Goal: Information Seeking & Learning: Check status

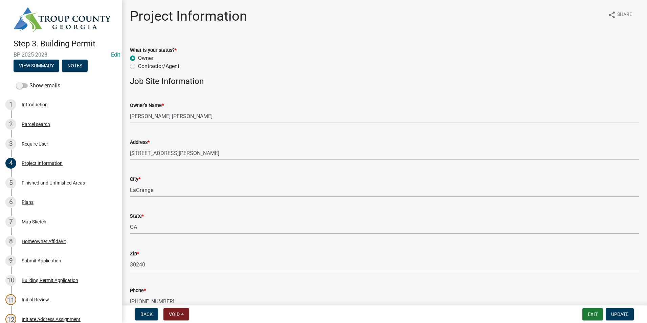
scroll to position [34, 0]
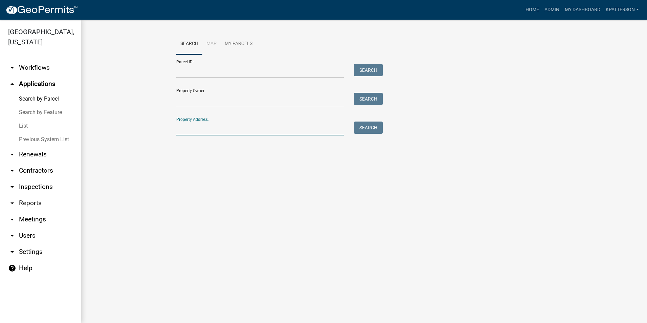
drag, startPoint x: 216, startPoint y: 133, endPoint x: 213, endPoint y: 133, distance: 3.5
click at [216, 133] on input "Property Address:" at bounding box center [259, 128] width 167 height 14
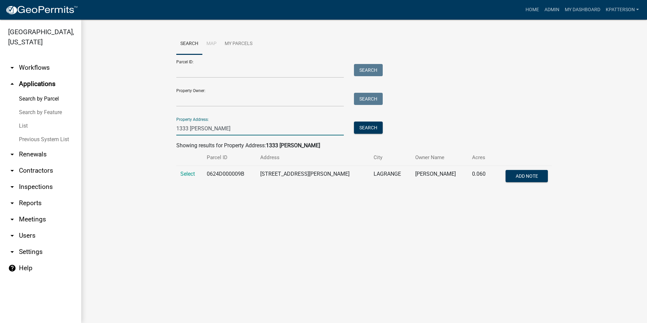
type input "1333 [PERSON_NAME]"
click at [33, 146] on link "arrow_drop_down Renewals" at bounding box center [40, 154] width 81 height 16
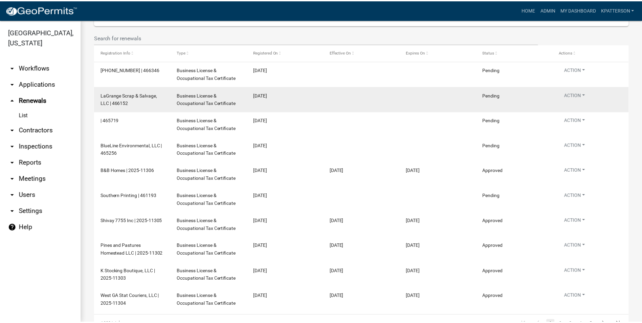
scroll to position [68, 0]
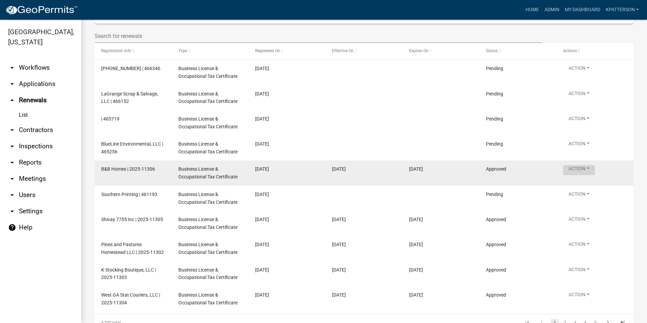
click at [573, 74] on button "Action" at bounding box center [579, 70] width 32 height 10
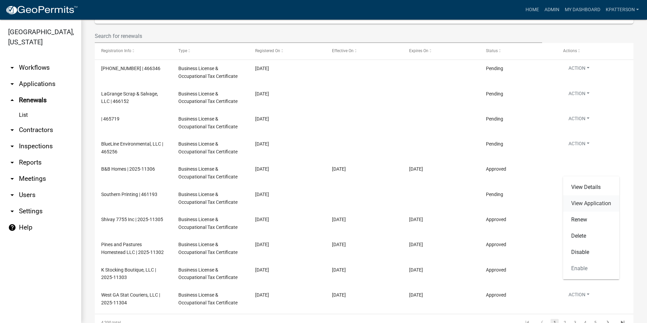
click at [577, 201] on link "View Application" at bounding box center [591, 203] width 56 height 16
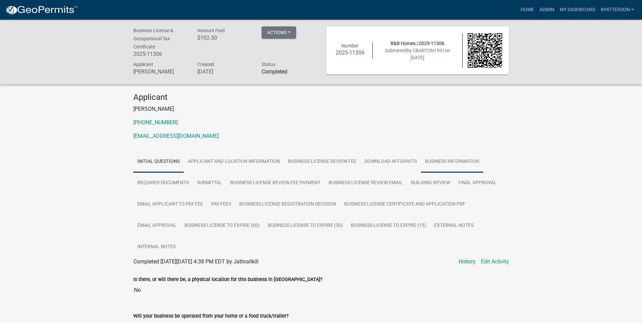
click at [439, 165] on link "Business Information" at bounding box center [452, 162] width 62 height 22
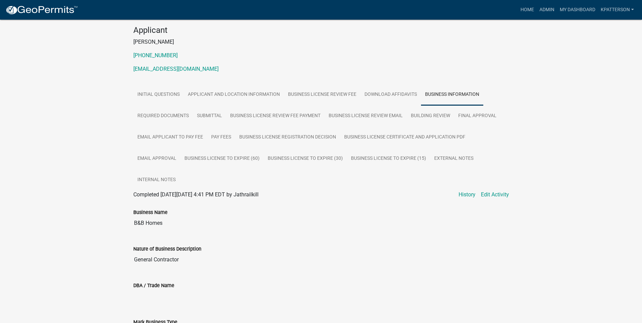
scroll to position [68, 0]
drag, startPoint x: 162, startPoint y: 222, endPoint x: 116, endPoint y: 220, distance: 46.4
click at [116, 220] on div "Business License & Occupational Tax Certificate 2025-11306 Amount Paid $102.50 …" at bounding box center [321, 253] width 642 height 602
drag, startPoint x: 116, startPoint y: 220, endPoint x: 158, endPoint y: 220, distance: 42.6
drag, startPoint x: 144, startPoint y: 224, endPoint x: 121, endPoint y: 213, distance: 24.8
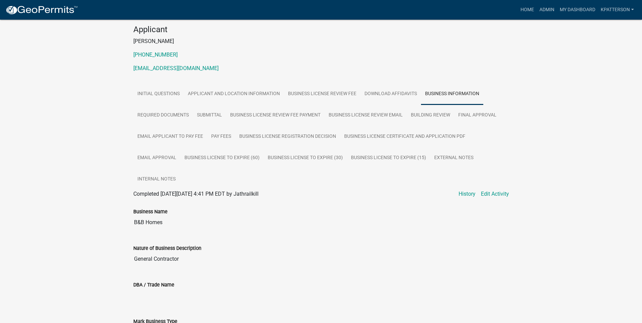
click at [121, 213] on div "Business License & Occupational Tax Certificate 2025-11306 Amount Paid $102.50 …" at bounding box center [321, 253] width 642 height 602
drag, startPoint x: 166, startPoint y: 223, endPoint x: 123, endPoint y: 226, distance: 43.4
click at [123, 226] on div "Business License & Occupational Tax Certificate 2025-11306 Amount Paid $102.50 …" at bounding box center [321, 253] width 642 height 602
drag, startPoint x: 123, startPoint y: 226, endPoint x: 156, endPoint y: 221, distance: 33.2
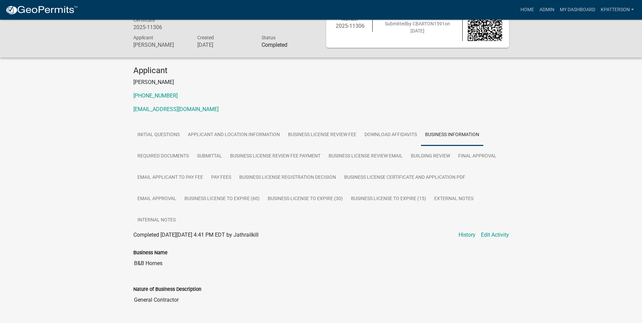
scroll to position [2, 0]
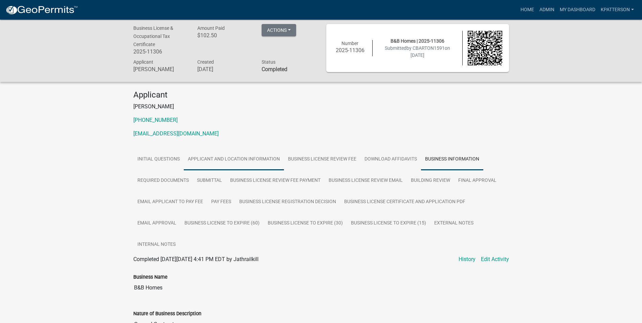
click at [220, 160] on link "Applicant and Location Information" at bounding box center [234, 160] width 100 height 22
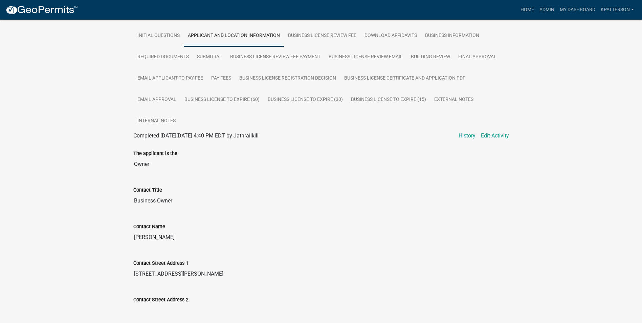
scroll to position [138, 0]
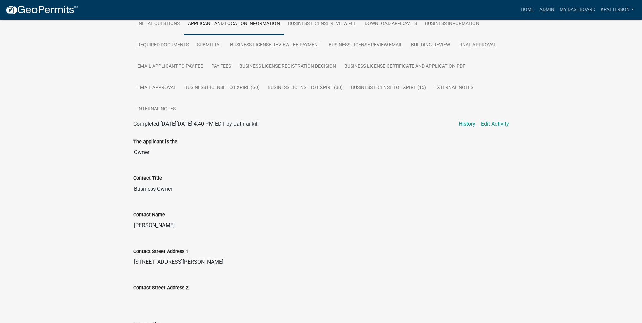
drag, startPoint x: 168, startPoint y: 227, endPoint x: 114, endPoint y: 228, distance: 54.1
drag, startPoint x: 114, startPoint y: 228, endPoint x: 151, endPoint y: 222, distance: 37.3
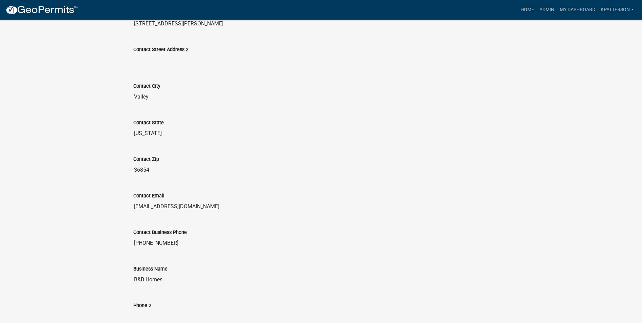
scroll to position [442, 0]
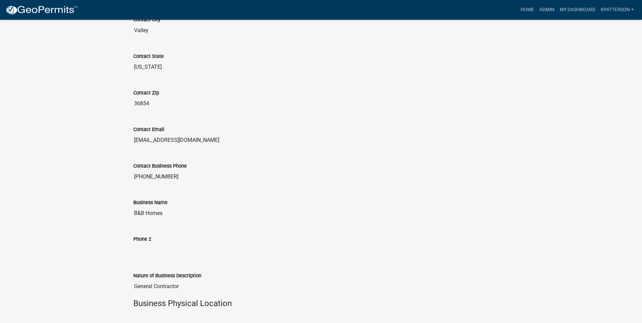
drag, startPoint x: 180, startPoint y: 140, endPoint x: 130, endPoint y: 142, distance: 50.4
click at [130, 142] on div "Contact Email [EMAIL_ADDRESS][DOMAIN_NAME]" at bounding box center [321, 134] width 386 height 37
drag, startPoint x: 130, startPoint y: 142, endPoint x: 159, endPoint y: 138, distance: 29.8
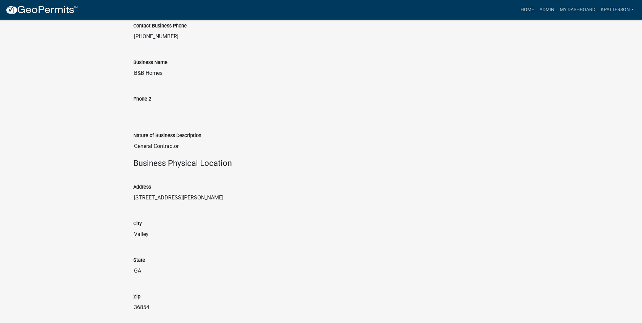
scroll to position [577, 0]
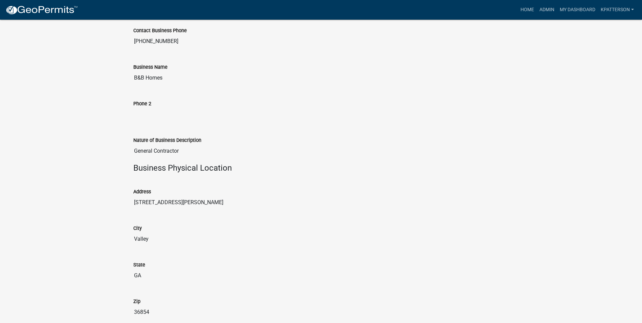
drag, startPoint x: 144, startPoint y: 202, endPoint x: 124, endPoint y: 202, distance: 19.6
click at [124, 202] on div "Business License & Occupational Tax Certificate 2025-11306 Amount Paid $102.50 …" at bounding box center [321, 83] width 642 height 1283
drag, startPoint x: 124, startPoint y: 202, endPoint x: 145, endPoint y: 202, distance: 20.6
click at [145, 202] on input "[STREET_ADDRESS][PERSON_NAME]" at bounding box center [321, 203] width 376 height 14
drag, startPoint x: 145, startPoint y: 202, endPoint x: 125, endPoint y: 202, distance: 20.0
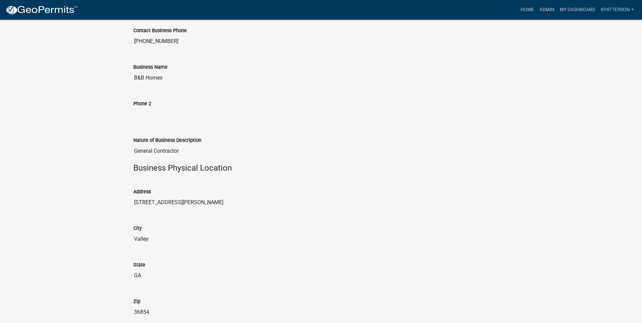
click at [125, 202] on div "Business License & Occupational Tax Certificate 2025-11306 Amount Paid $102.50 …" at bounding box center [321, 83] width 642 height 1283
drag, startPoint x: 125, startPoint y: 202, endPoint x: 141, endPoint y: 201, distance: 16.6
click at [151, 201] on input "[STREET_ADDRESS][PERSON_NAME]" at bounding box center [321, 203] width 376 height 14
drag, startPoint x: 149, startPoint y: 202, endPoint x: 197, endPoint y: 204, distance: 48.1
click at [197, 204] on input "[STREET_ADDRESS][PERSON_NAME]" at bounding box center [321, 203] width 376 height 14
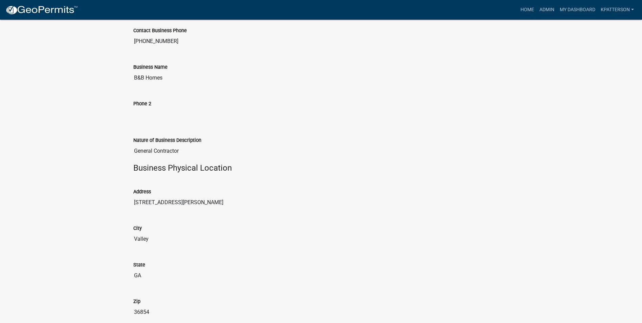
drag, startPoint x: 197, startPoint y: 204, endPoint x: 168, endPoint y: 201, distance: 28.2
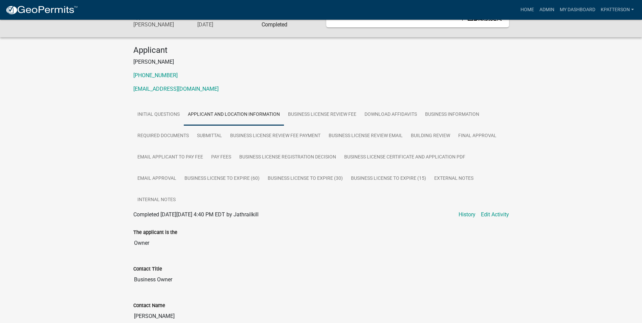
scroll to position [0, 0]
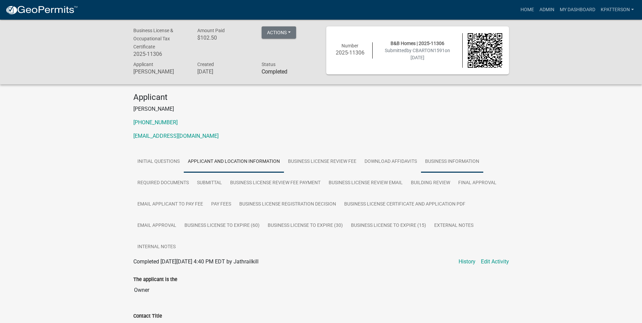
click at [449, 164] on link "Business Information" at bounding box center [452, 162] width 62 height 22
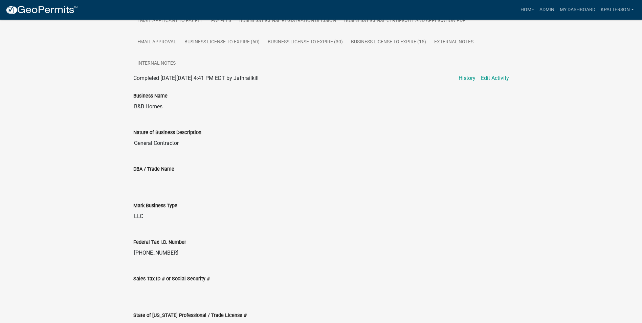
scroll to position [203, 0]
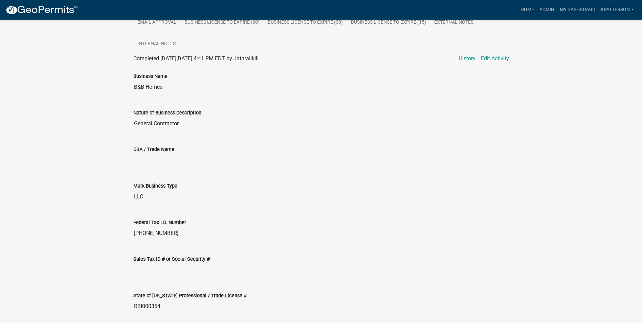
drag, startPoint x: 183, startPoint y: 122, endPoint x: 108, endPoint y: 127, distance: 75.6
click at [108, 127] on div "Business License & Occupational Tax Certificate 2025-11306 Amount Paid $102.50 …" at bounding box center [321, 118] width 642 height 602
drag, startPoint x: 108, startPoint y: 127, endPoint x: 151, endPoint y: 123, distance: 43.8
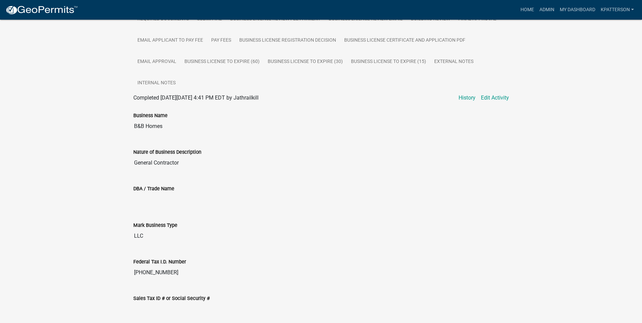
scroll to position [68, 0]
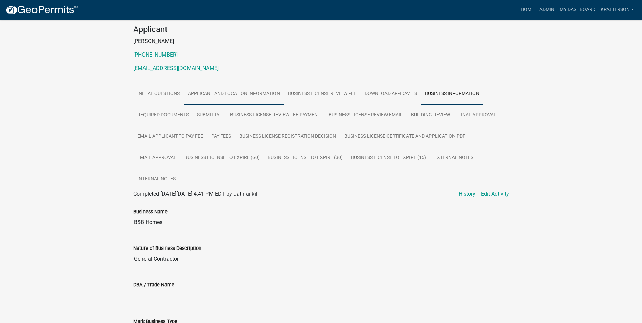
click at [257, 91] on link "Applicant and Location Information" at bounding box center [234, 94] width 100 height 22
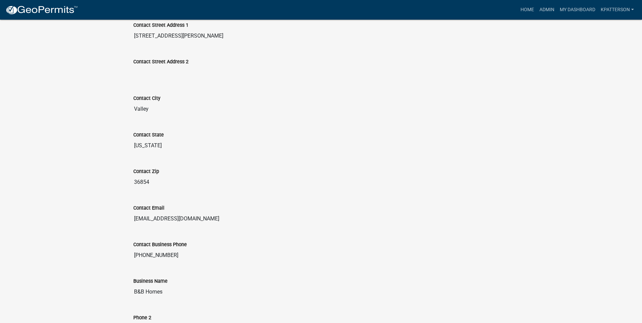
scroll to position [406, 0]
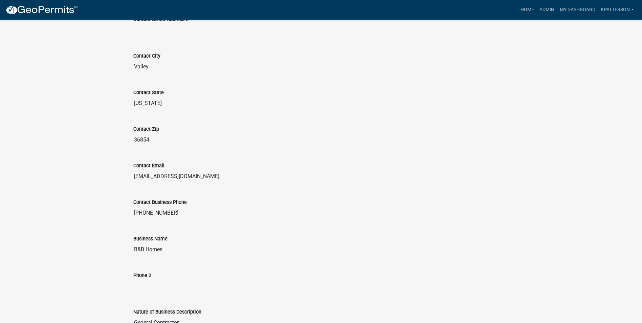
drag, startPoint x: 169, startPoint y: 214, endPoint x: 123, endPoint y: 214, distance: 46.4
click at [123, 214] on div "Business License & Occupational Tax Certificate 2025-11306 Amount Paid $102.50 …" at bounding box center [321, 255] width 642 height 1283
drag, startPoint x: 123, startPoint y: 214, endPoint x: 159, endPoint y: 213, distance: 36.2
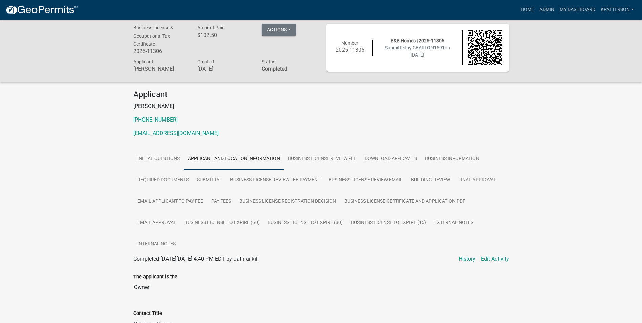
scroll to position [0, 0]
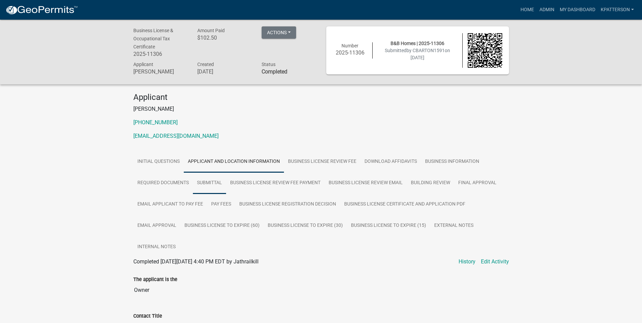
click at [210, 182] on link "Submittal" at bounding box center [209, 183] width 33 height 22
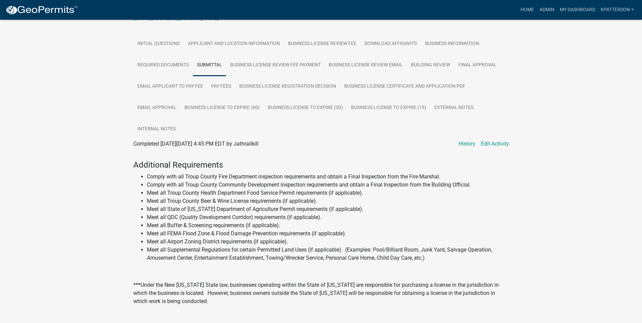
scroll to position [68, 0]
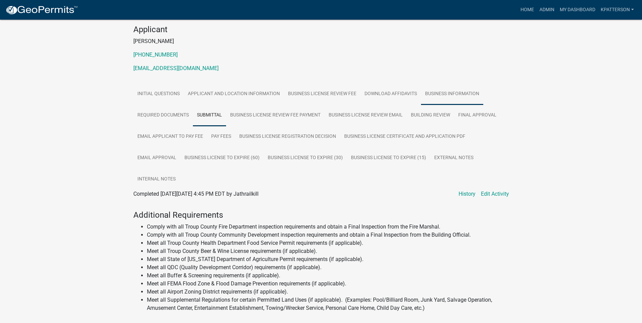
click at [442, 89] on link "Business Information" at bounding box center [452, 94] width 62 height 22
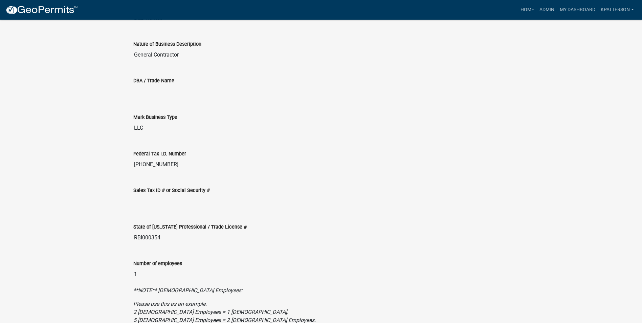
scroll to position [307, 0]
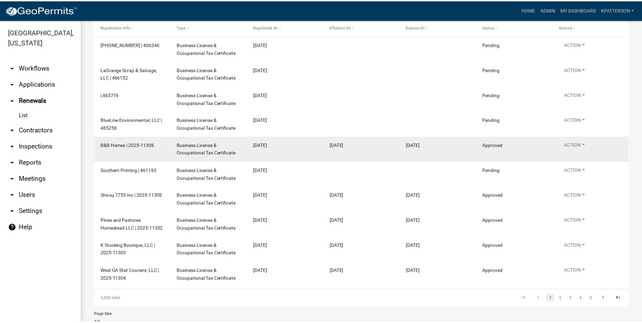
scroll to position [101, 0]
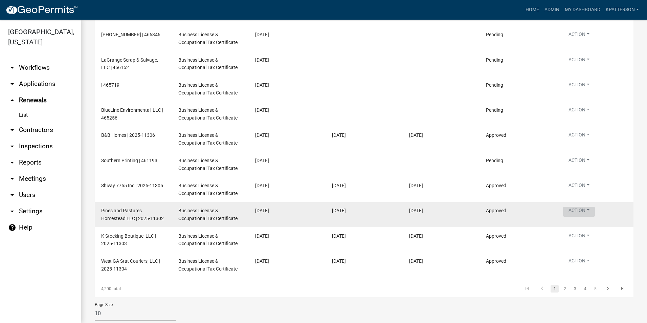
click at [576, 66] on button "Action" at bounding box center [579, 61] width 32 height 10
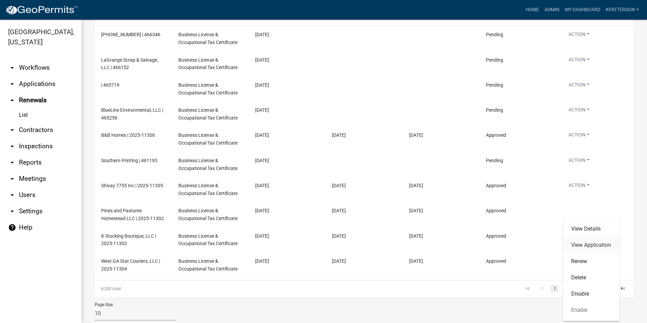
click at [579, 241] on link "View Application" at bounding box center [591, 245] width 56 height 16
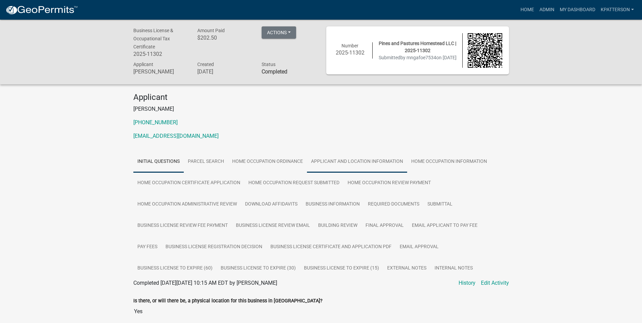
click at [367, 158] on link "Applicant and Location Information" at bounding box center [357, 162] width 100 height 22
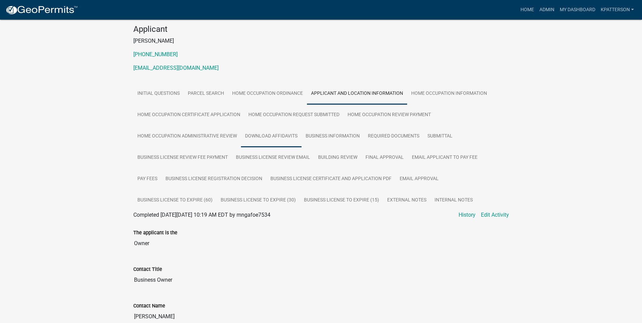
scroll to position [68, 0]
click at [433, 97] on link "Home Occupation Information" at bounding box center [449, 94] width 84 height 22
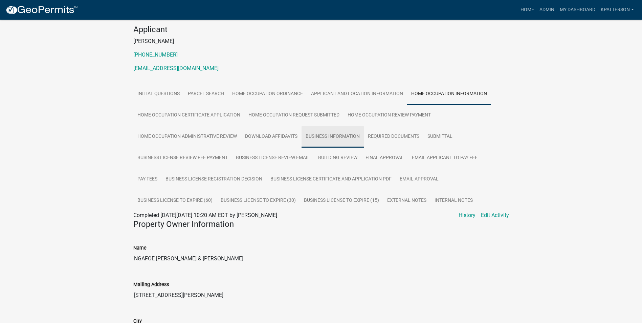
click at [318, 142] on link "Business Information" at bounding box center [332, 137] width 62 height 22
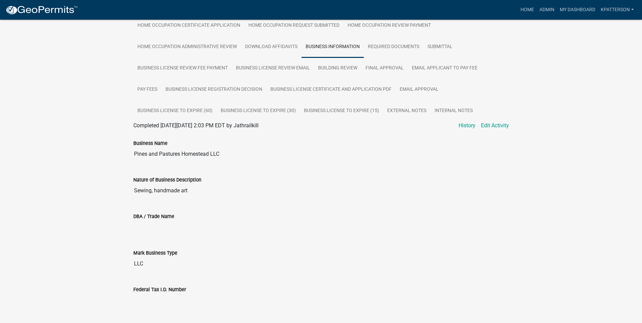
scroll to position [169, 0]
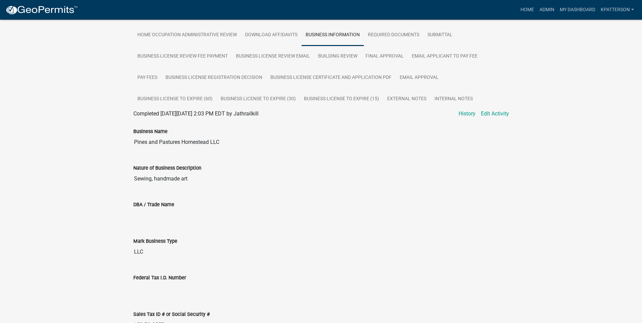
drag, startPoint x: 221, startPoint y: 143, endPoint x: 128, endPoint y: 140, distance: 93.1
click at [128, 140] on div "Business Name Pines and Pastures Homestead LLC" at bounding box center [321, 136] width 386 height 37
drag, startPoint x: 128, startPoint y: 140, endPoint x: 169, endPoint y: 142, distance: 41.0
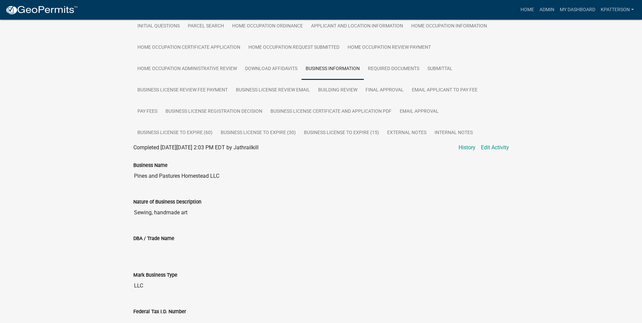
scroll to position [101, 0]
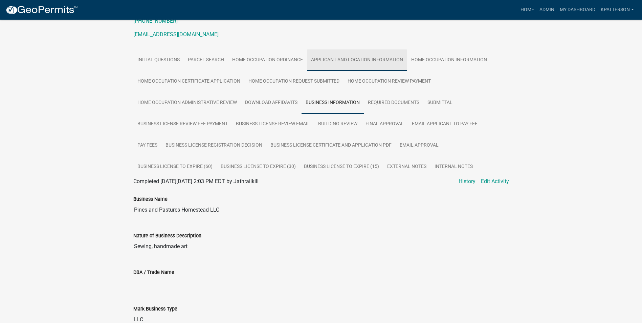
click at [353, 56] on link "Applicant and Location Information" at bounding box center [357, 60] width 100 height 22
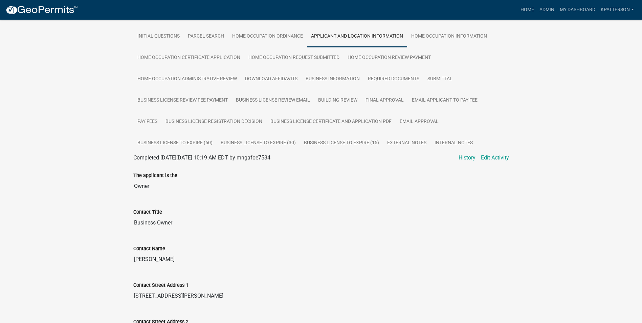
scroll to position [135, 0]
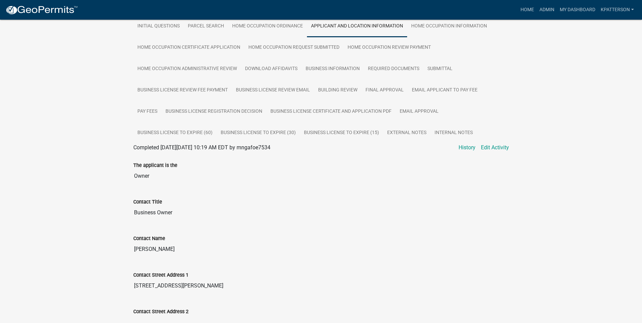
drag, startPoint x: 175, startPoint y: 250, endPoint x: 121, endPoint y: 250, distance: 53.8
drag, startPoint x: 121, startPoint y: 250, endPoint x: 154, endPoint y: 249, distance: 32.2
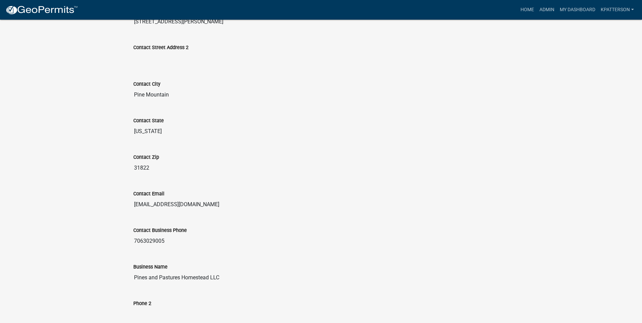
scroll to position [440, 0]
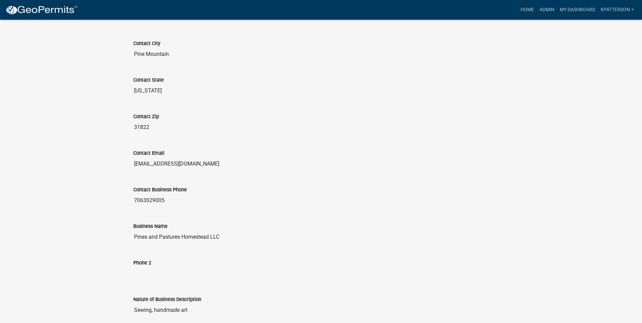
drag, startPoint x: 216, startPoint y: 165, endPoint x: 106, endPoint y: 164, distance: 110.3
click at [106, 164] on div "Business License & Occupational Tax Certificate 2025-11302 Amount Paid $202.50 …" at bounding box center [321, 232] width 642 height 1304
drag, startPoint x: 106, startPoint y: 164, endPoint x: 165, endPoint y: 164, distance: 59.9
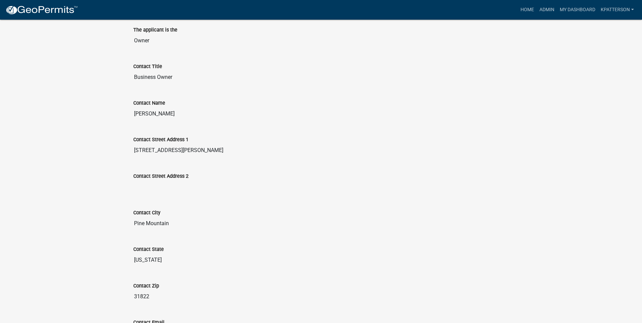
scroll to position [169, 0]
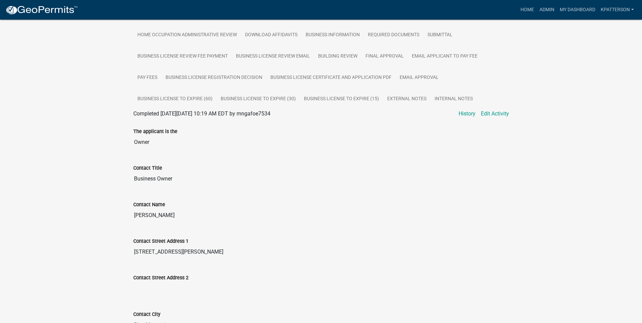
drag, startPoint x: 146, startPoint y: 252, endPoint x: 123, endPoint y: 260, distance: 23.8
click at [248, 246] on input "[STREET_ADDRESS][PERSON_NAME]" at bounding box center [321, 252] width 376 height 14
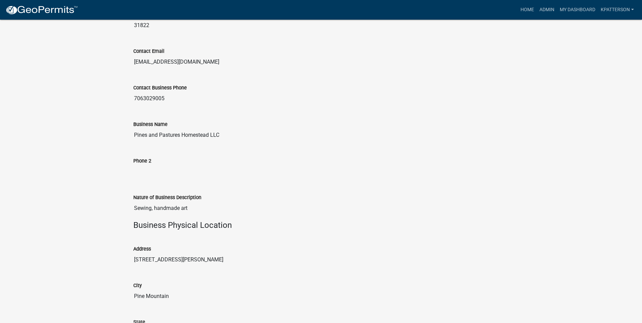
scroll to position [575, 0]
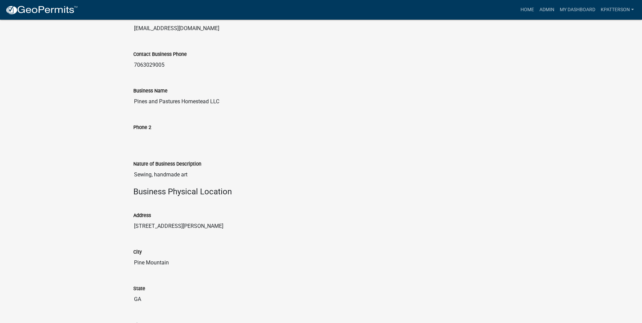
drag, startPoint x: 189, startPoint y: 175, endPoint x: 126, endPoint y: 175, distance: 62.9
click at [126, 175] on div "Business License & Occupational Tax Certificate 2025-11302 Amount Paid $202.50 …" at bounding box center [321, 96] width 642 height 1304
drag, startPoint x: 126, startPoint y: 175, endPoint x: 180, endPoint y: 173, distance: 53.8
drag, startPoint x: 167, startPoint y: 65, endPoint x: 103, endPoint y: 78, distance: 66.4
click at [103, 78] on div "Business License & Occupational Tax Certificate 2025-11302 Amount Paid $202.50 …" at bounding box center [321, 96] width 642 height 1304
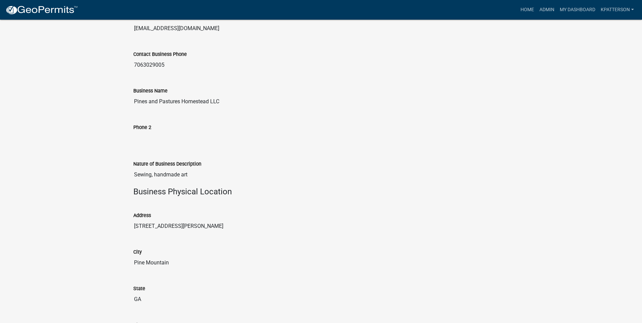
drag, startPoint x: 103, startPoint y: 78, endPoint x: 153, endPoint y: 63, distance: 52.5
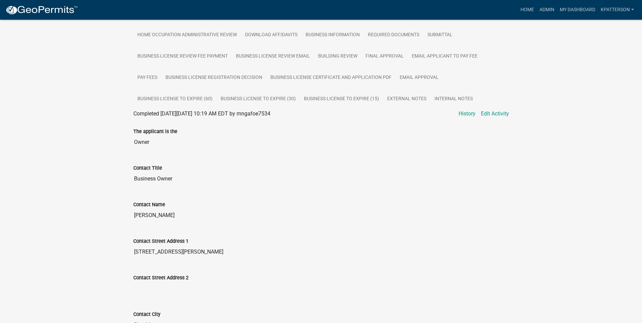
scroll to position [0, 0]
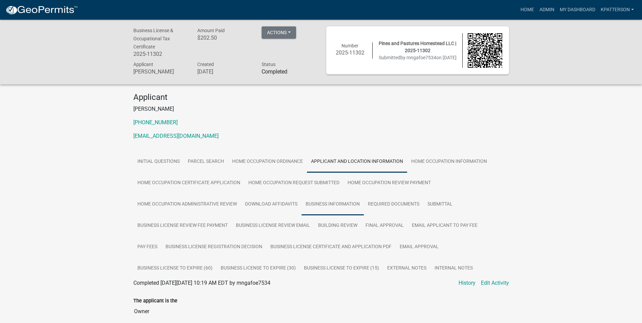
click at [344, 205] on link "Business Information" at bounding box center [332, 205] width 62 height 22
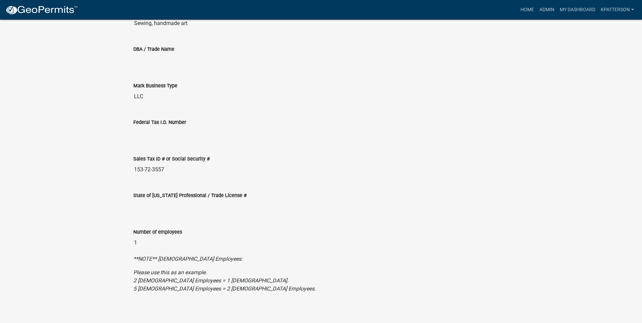
scroll to position [328, 0]
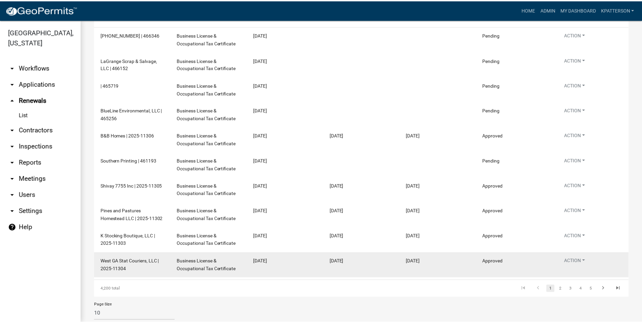
scroll to position [101, 0]
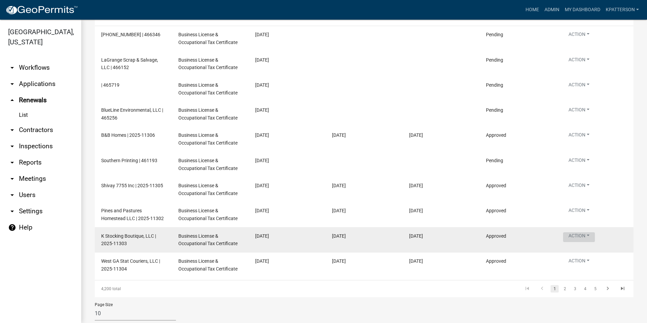
click at [585, 41] on button "Action" at bounding box center [579, 36] width 32 height 10
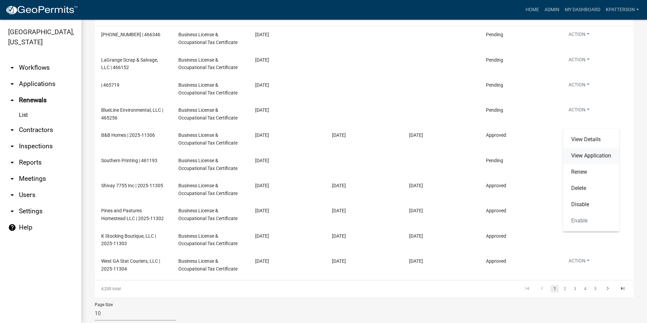
click at [588, 158] on link "View Application" at bounding box center [591, 156] width 56 height 16
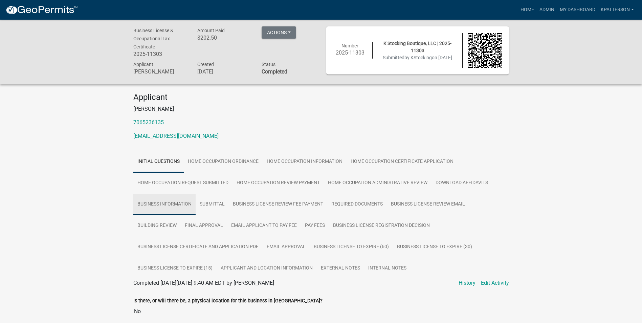
click at [180, 202] on link "Business Information" at bounding box center [164, 205] width 62 height 22
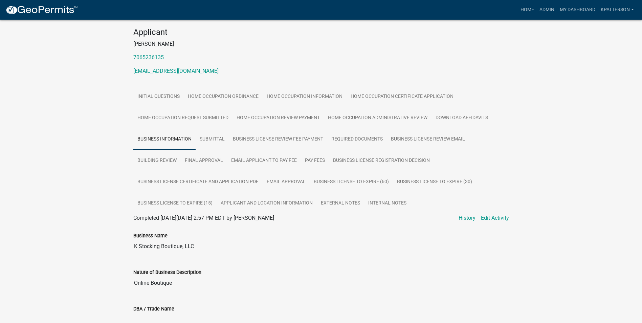
scroll to position [68, 0]
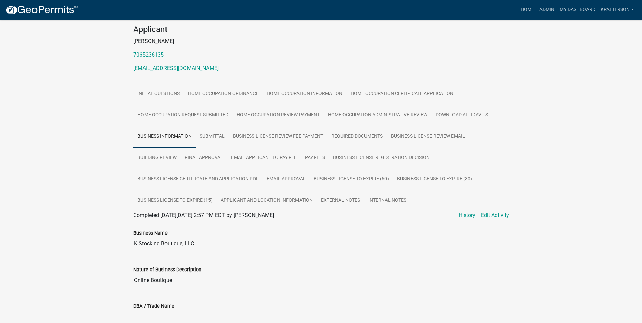
drag, startPoint x: 188, startPoint y: 243, endPoint x: 97, endPoint y: 239, distance: 91.1
click at [97, 239] on div "Business License & Occupational Tax Certificate 2025-11303 Amount Paid $202.50 …" at bounding box center [321, 263] width 642 height 623
drag, startPoint x: 97, startPoint y: 239, endPoint x: 161, endPoint y: 243, distance: 63.4
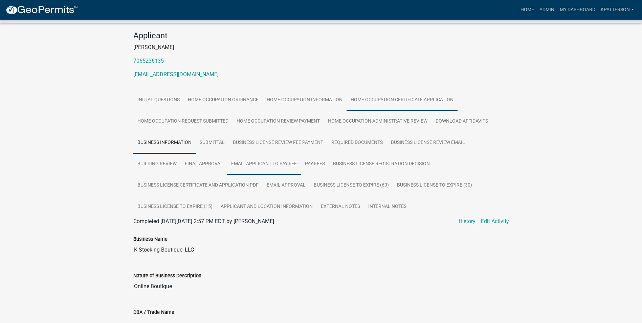
scroll to position [58, 0]
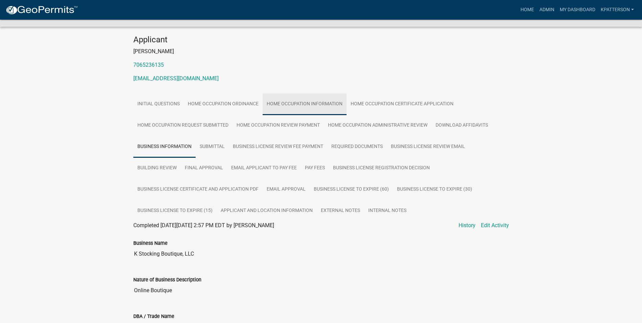
click at [311, 104] on link "Home Occupation Information" at bounding box center [305, 104] width 84 height 22
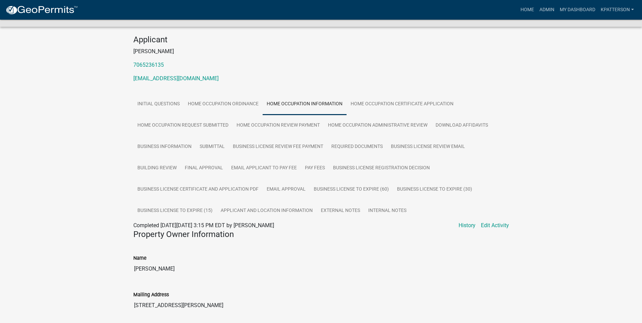
drag, startPoint x: 181, startPoint y: 268, endPoint x: 116, endPoint y: 268, distance: 65.0
drag, startPoint x: 116, startPoint y: 268, endPoint x: 157, endPoint y: 268, distance: 40.6
click at [183, 150] on link "Business Information" at bounding box center [164, 147] width 62 height 22
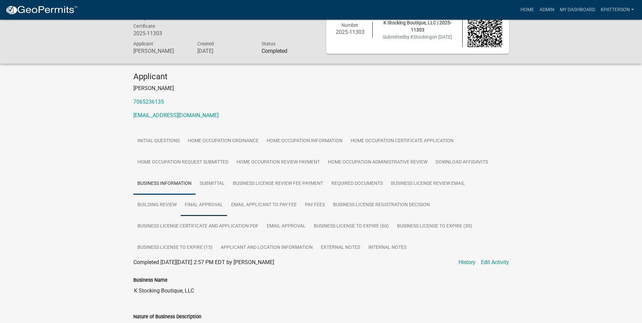
scroll to position [0, 0]
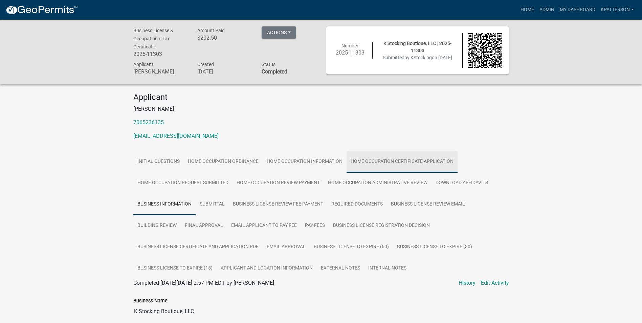
click at [400, 166] on link "Home Occupation Certificate Application" at bounding box center [401, 162] width 111 height 22
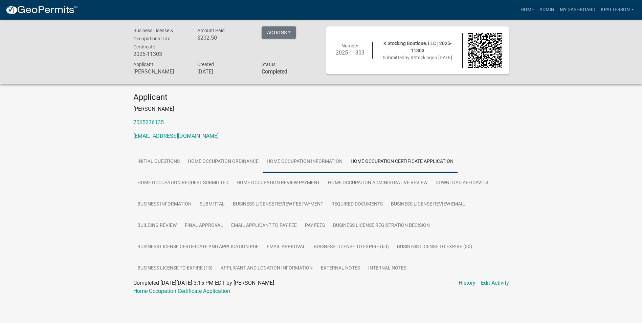
click at [319, 159] on link "Home Occupation Information" at bounding box center [305, 162] width 84 height 22
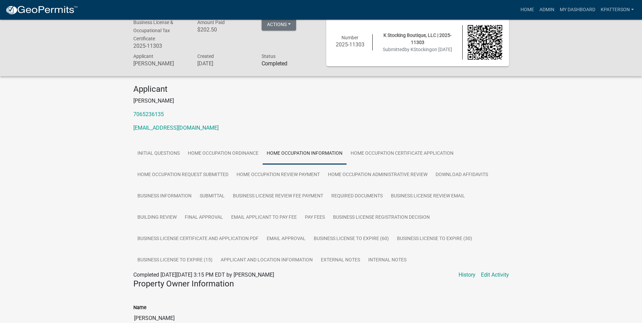
scroll to position [1, 0]
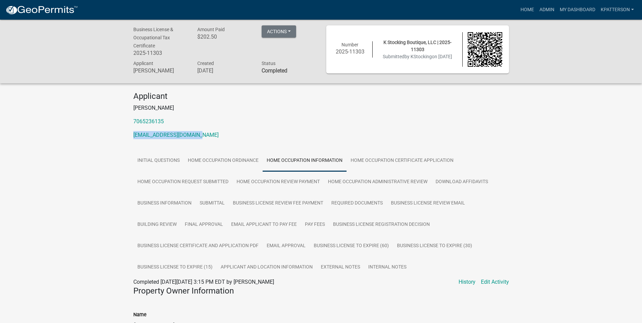
drag, startPoint x: 204, startPoint y: 134, endPoint x: 132, endPoint y: 136, distance: 72.1
click at [132, 136] on div "Applicant [PERSON_NAME] 7065236135 [EMAIL_ADDRESS][DOMAIN_NAME]" at bounding box center [321, 117] width 386 height 53
drag, startPoint x: 132, startPoint y: 136, endPoint x: 165, endPoint y: 135, distance: 33.5
copy link "[EMAIL_ADDRESS][DOMAIN_NAME]"
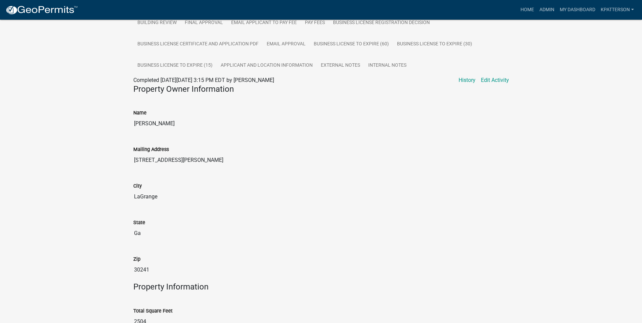
scroll to position [204, 0]
drag, startPoint x: 145, startPoint y: 159, endPoint x: 112, endPoint y: 166, distance: 34.3
click at [284, 128] on input "[PERSON_NAME]" at bounding box center [321, 122] width 376 height 14
click at [148, 161] on input "[STREET_ADDRESS][PERSON_NAME]" at bounding box center [321, 159] width 376 height 14
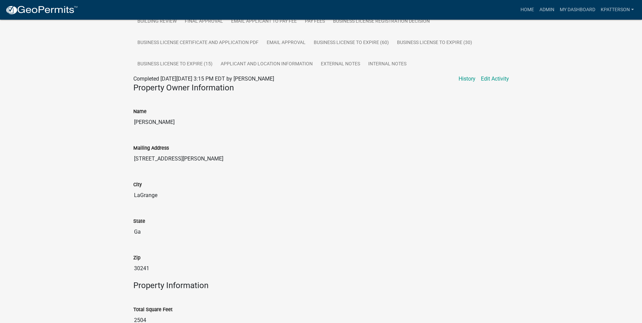
drag, startPoint x: 146, startPoint y: 158, endPoint x: 131, endPoint y: 162, distance: 15.9
click at [131, 162] on div "Mailing Address [STREET_ADDRESS][PERSON_NAME]" at bounding box center [321, 152] width 386 height 37
drag, startPoint x: 131, startPoint y: 162, endPoint x: 140, endPoint y: 159, distance: 9.9
click at [146, 160] on input "[STREET_ADDRESS][PERSON_NAME]" at bounding box center [321, 159] width 376 height 14
drag, startPoint x: 148, startPoint y: 158, endPoint x: 194, endPoint y: 152, distance: 46.7
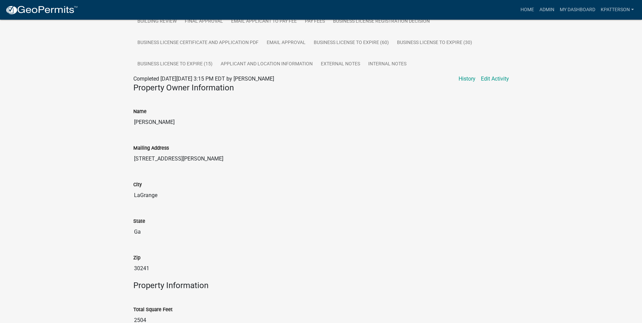
click at [194, 152] on div "Mailing Address [STREET_ADDRESS][PERSON_NAME]" at bounding box center [321, 149] width 376 height 31
drag, startPoint x: 194, startPoint y: 152, endPoint x: 172, endPoint y: 159, distance: 22.9
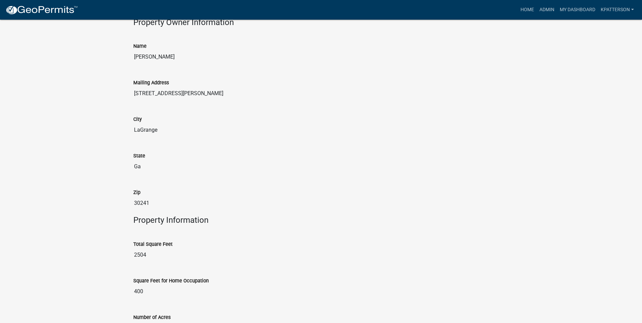
scroll to position [272, 0]
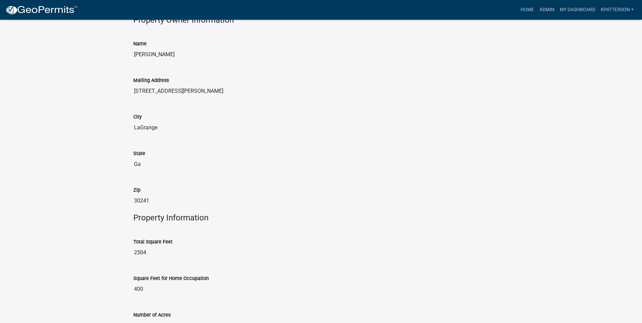
drag, startPoint x: 169, startPoint y: 187, endPoint x: 176, endPoint y: 189, distance: 6.9
click at [171, 189] on div "Zip" at bounding box center [321, 190] width 376 height 8
drag, startPoint x: 150, startPoint y: 200, endPoint x: 129, endPoint y: 205, distance: 22.2
click at [129, 205] on div "Zip 30241" at bounding box center [321, 194] width 386 height 37
drag, startPoint x: 129, startPoint y: 205, endPoint x: 142, endPoint y: 201, distance: 14.5
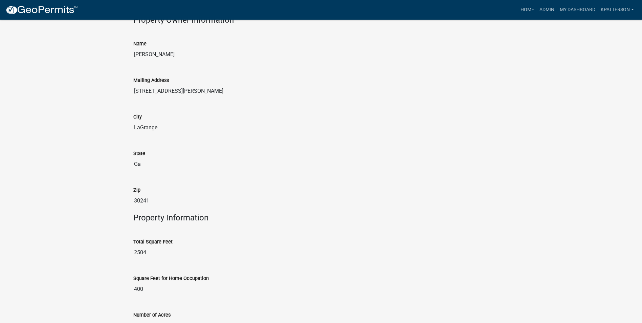
scroll to position [554, 0]
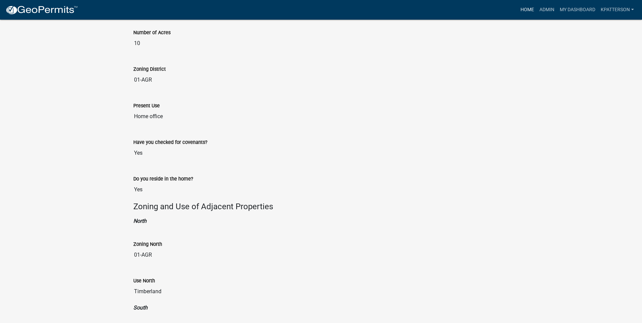
click at [524, 11] on link "Home" at bounding box center [527, 9] width 19 height 13
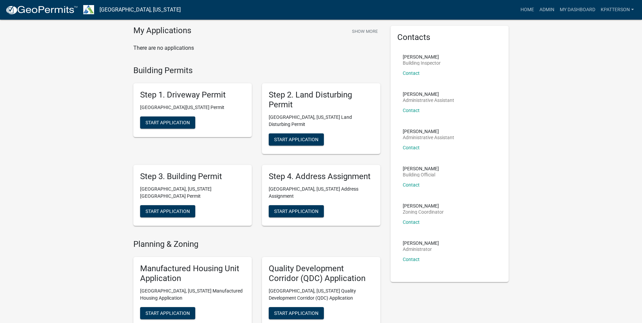
scroll to position [34, 0]
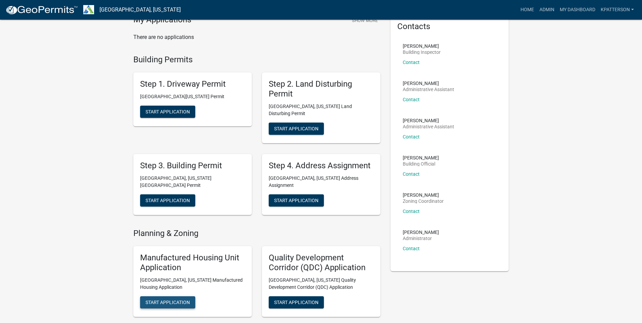
click at [181, 299] on span "Start Application" at bounding box center [167, 301] width 44 height 5
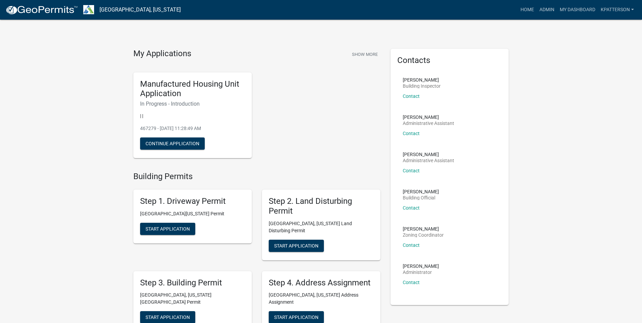
click at [285, 64] on div "My Applications Show More Manufactured Housing Unit Application In Progress - I…" at bounding box center [256, 106] width 257 height 115
click at [174, 146] on button "Continue Application" at bounding box center [172, 143] width 65 height 12
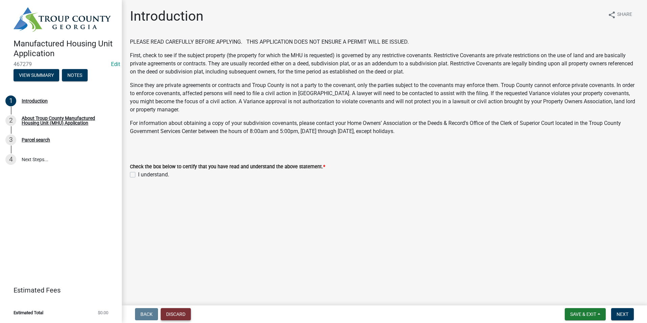
click at [171, 318] on button "Discard" at bounding box center [176, 314] width 30 height 12
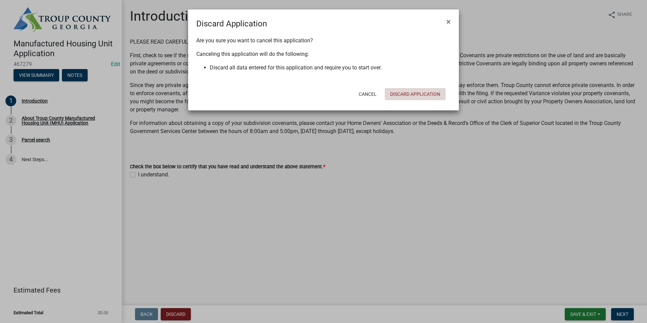
click at [410, 91] on button "Discard Application" at bounding box center [415, 94] width 61 height 12
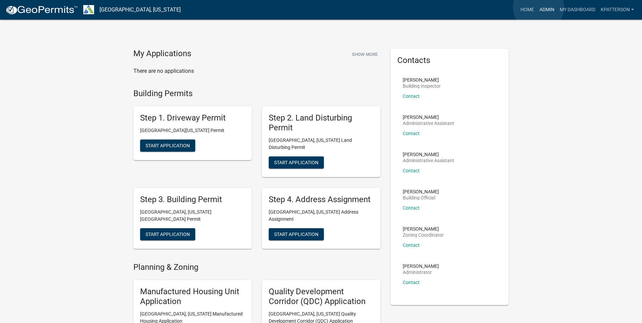
click at [538, 7] on link "Admin" at bounding box center [547, 9] width 20 height 13
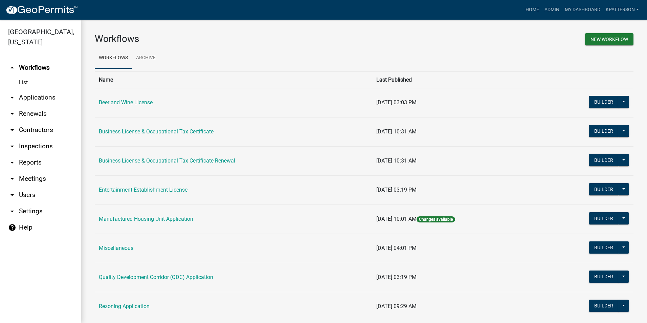
click at [30, 106] on link "arrow_drop_down Renewals" at bounding box center [40, 114] width 81 height 16
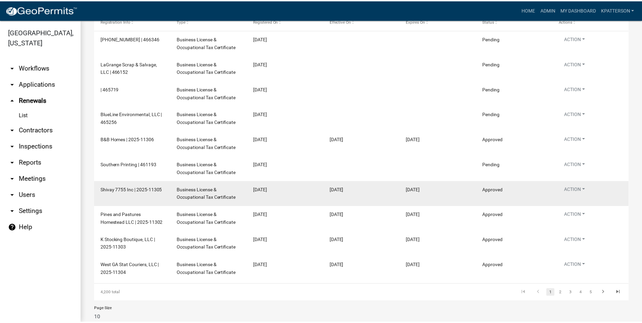
scroll to position [101, 0]
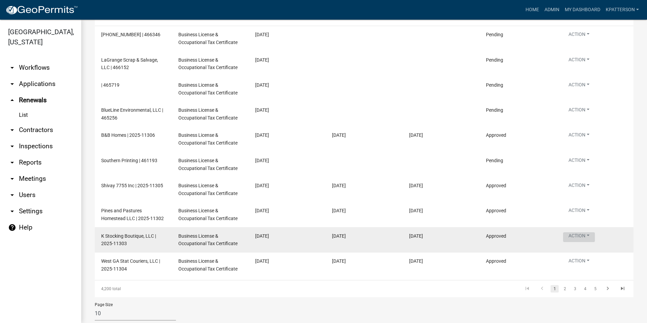
click at [588, 41] on button "Action" at bounding box center [579, 36] width 32 height 10
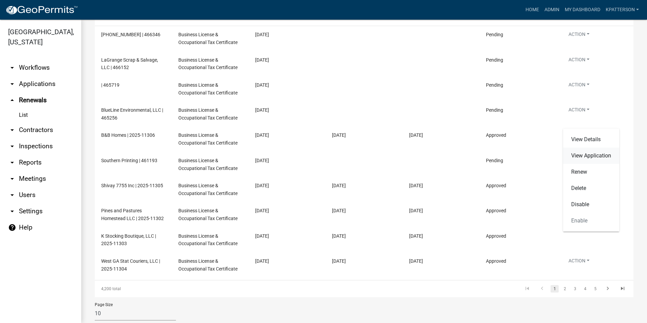
click at [584, 156] on link "View Application" at bounding box center [591, 156] width 56 height 16
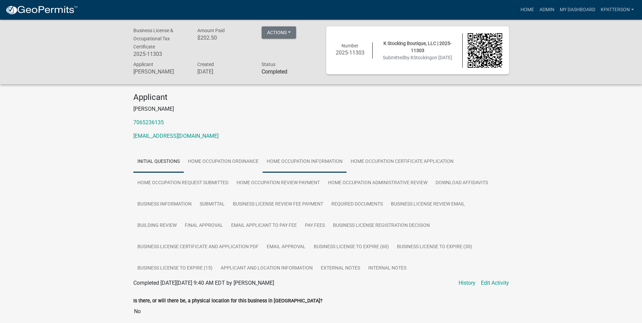
click at [285, 164] on link "Home Occupation Information" at bounding box center [305, 162] width 84 height 22
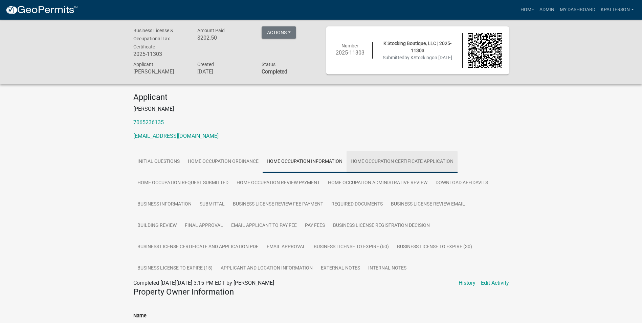
click at [421, 166] on link "Home Occupation Certificate Application" at bounding box center [401, 162] width 111 height 22
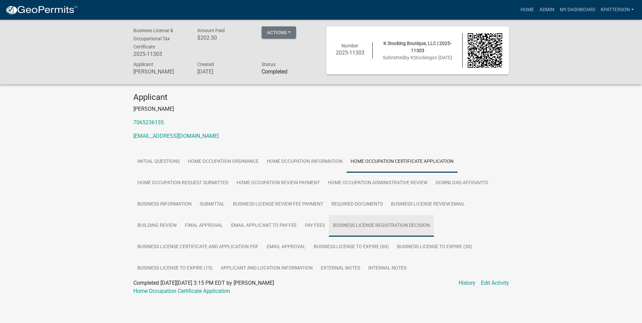
click at [383, 225] on link "Business License Registration Decision" at bounding box center [381, 226] width 105 height 22
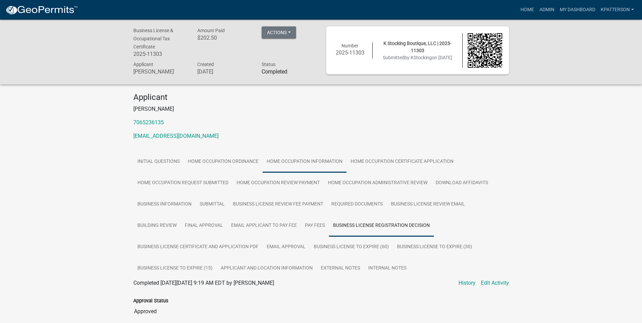
click at [295, 159] on link "Home Occupation Information" at bounding box center [305, 162] width 84 height 22
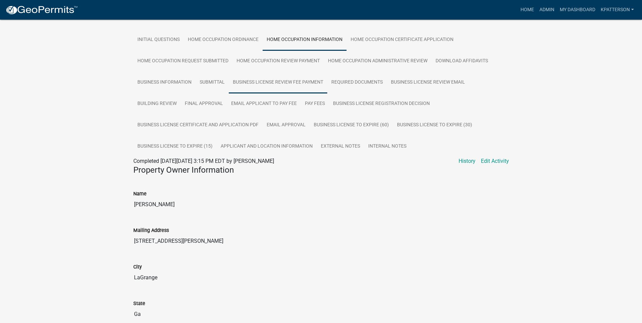
scroll to position [34, 0]
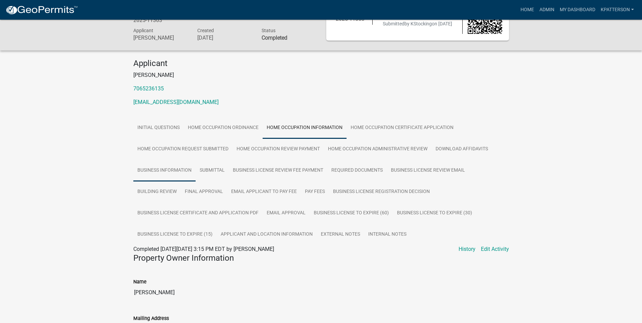
click at [187, 167] on link "Business Information" at bounding box center [164, 171] width 62 height 22
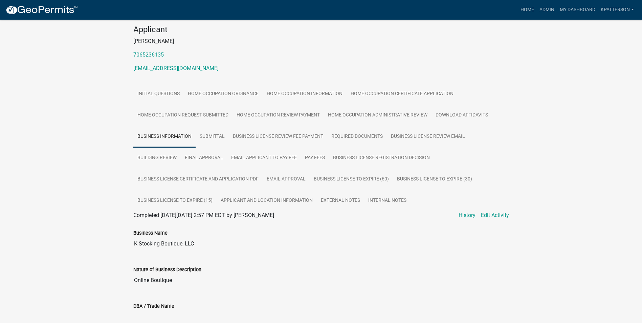
scroll to position [135, 0]
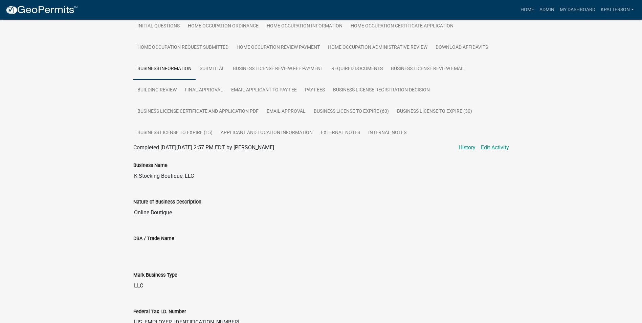
drag, startPoint x: 176, startPoint y: 214, endPoint x: 116, endPoint y: 218, distance: 60.3
click at [116, 218] on div "Business License & Occupational Tax Certificate 2025-11303 Amount Paid $202.50 …" at bounding box center [321, 195] width 642 height 623
drag, startPoint x: 116, startPoint y: 218, endPoint x: 168, endPoint y: 211, distance: 52.1
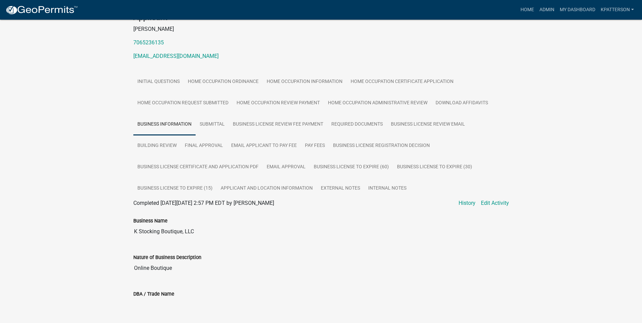
scroll to position [68, 0]
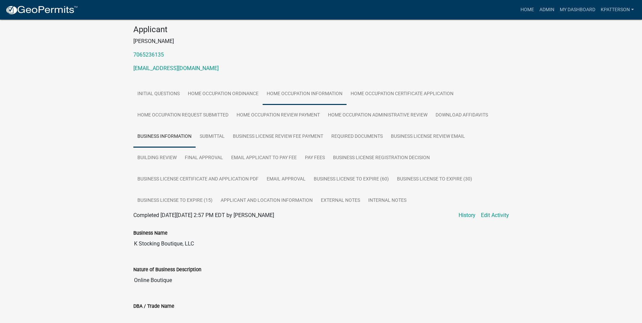
click at [319, 100] on link "Home Occupation Information" at bounding box center [305, 94] width 84 height 22
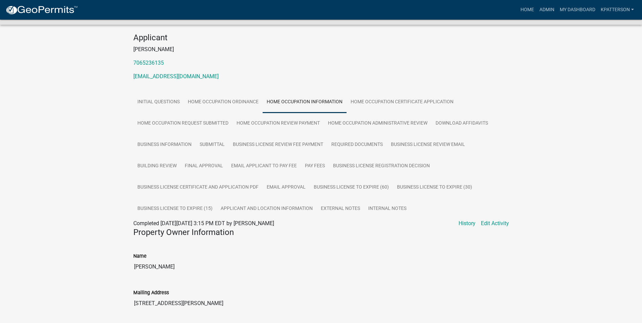
scroll to position [0, 0]
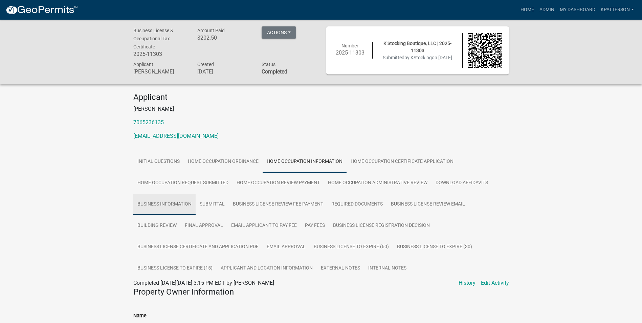
click at [180, 204] on link "Business Information" at bounding box center [164, 205] width 62 height 22
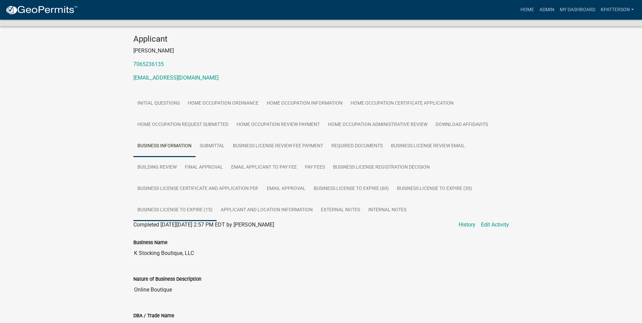
scroll to position [58, 0]
click at [298, 102] on link "Home Occupation Information" at bounding box center [305, 104] width 84 height 22
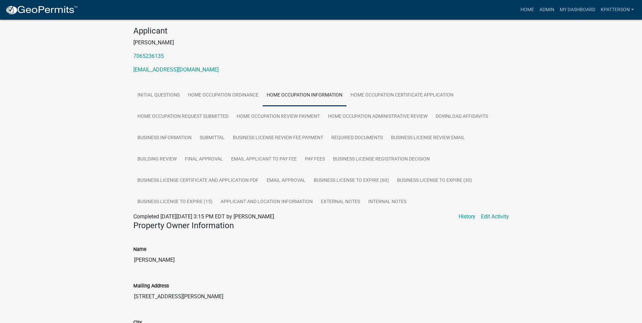
scroll to position [0, 0]
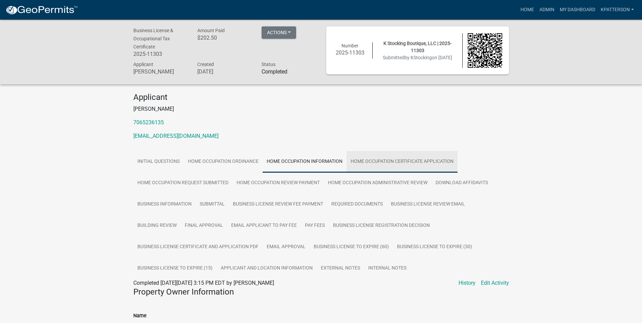
click at [377, 166] on link "Home Occupation Certificate Application" at bounding box center [401, 162] width 111 height 22
click at [297, 165] on link "Home Occupation Information" at bounding box center [305, 162] width 84 height 22
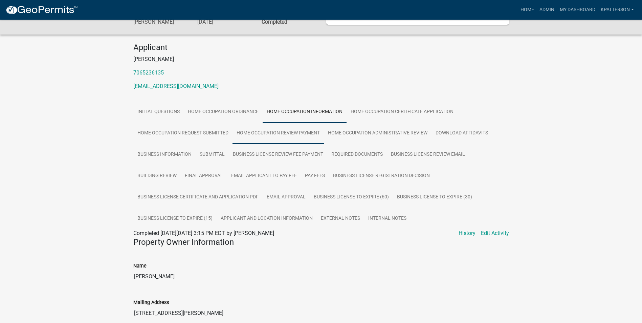
scroll to position [34, 0]
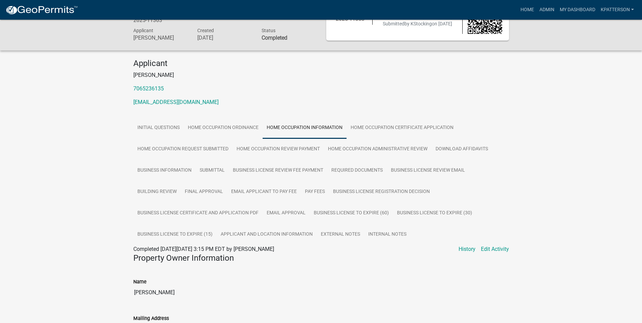
drag, startPoint x: 164, startPoint y: 87, endPoint x: 127, endPoint y: 92, distance: 38.2
drag, startPoint x: 127, startPoint y: 92, endPoint x: 161, endPoint y: 89, distance: 35.0
copy link "7065236135"
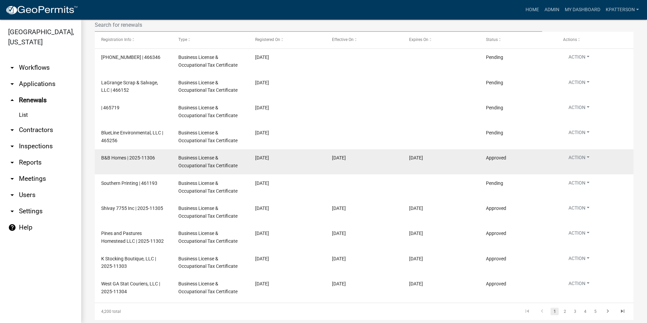
scroll to position [101, 0]
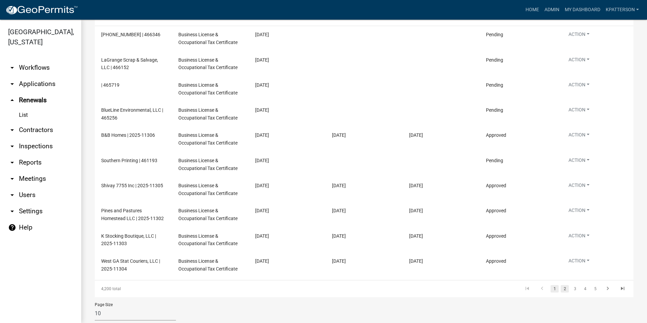
click at [561, 288] on link "2" at bounding box center [565, 288] width 8 height 7
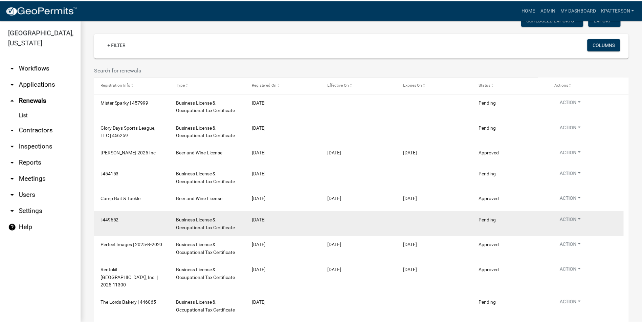
scroll to position [68, 0]
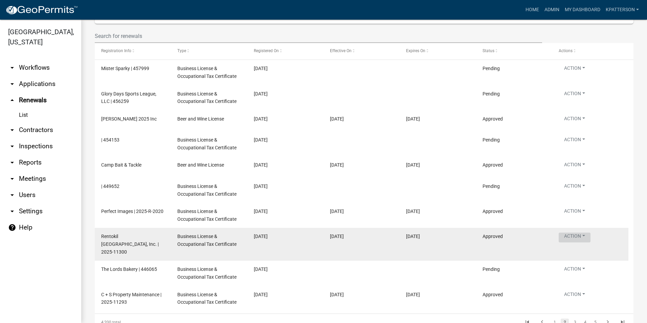
click at [579, 100] on button "Action" at bounding box center [575, 95] width 32 height 10
click at [576, 237] on button "Action" at bounding box center [575, 237] width 32 height 10
click at [576, 100] on button "Action" at bounding box center [575, 95] width 32 height 10
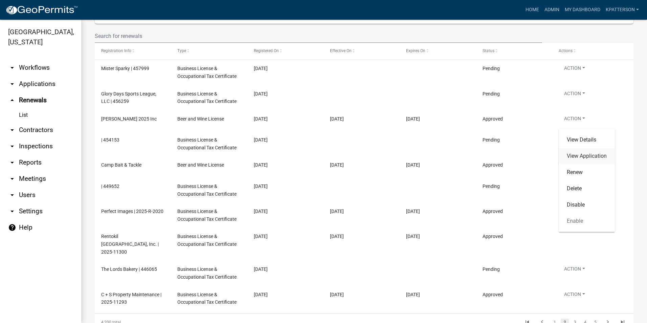
click at [574, 152] on link "View Application" at bounding box center [587, 156] width 56 height 16
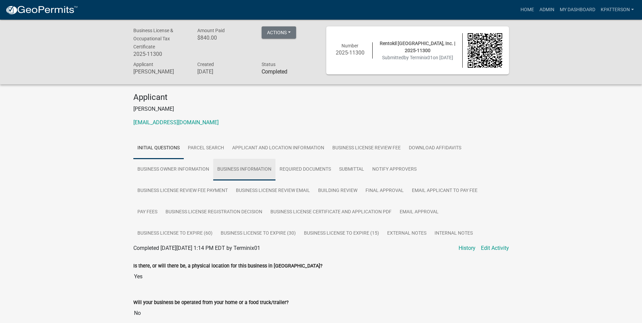
click at [232, 171] on link "Business Information" at bounding box center [244, 170] width 62 height 22
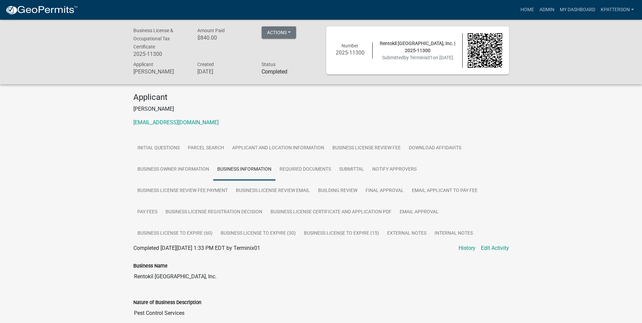
drag, startPoint x: 203, startPoint y: 278, endPoint x: 106, endPoint y: 280, distance: 97.1
click at [106, 280] on div "Business License & Occupational Tax Certificate 2025-11300 Amount Paid $840.00 …" at bounding box center [321, 314] width 642 height 588
drag, startPoint x: 106, startPoint y: 280, endPoint x: 175, endPoint y: 273, distance: 69.3
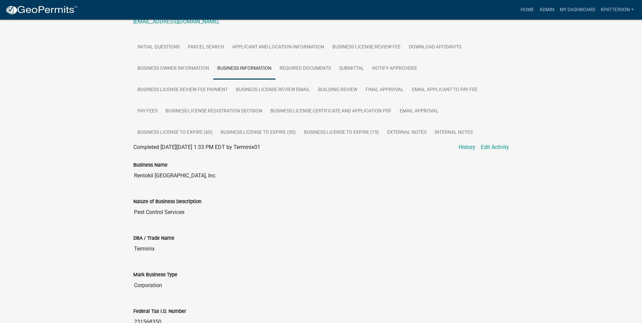
scroll to position [101, 0]
click at [188, 70] on link "Business Owner Information" at bounding box center [173, 68] width 80 height 22
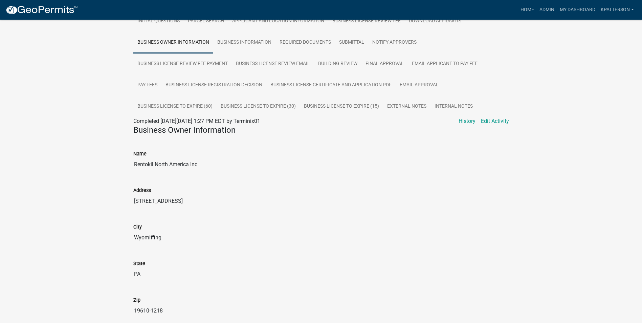
scroll to position [59, 0]
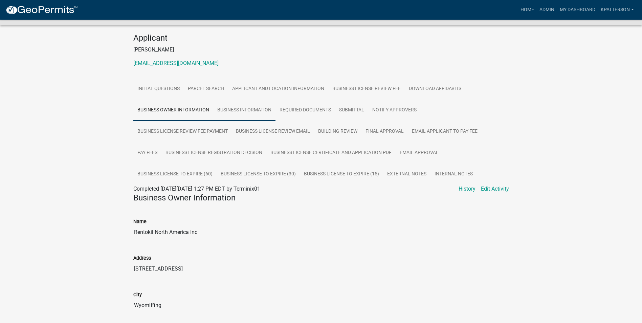
click at [259, 109] on link "Business Information" at bounding box center [244, 110] width 62 height 22
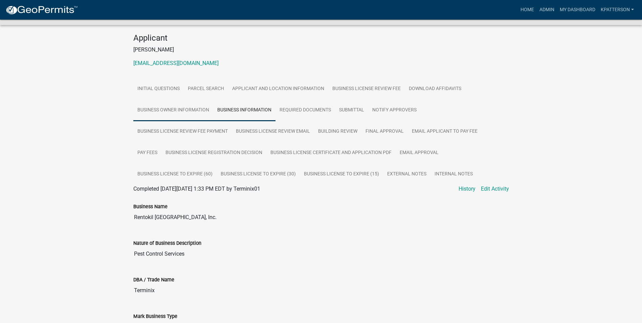
click at [195, 116] on link "Business Owner Information" at bounding box center [173, 110] width 80 height 22
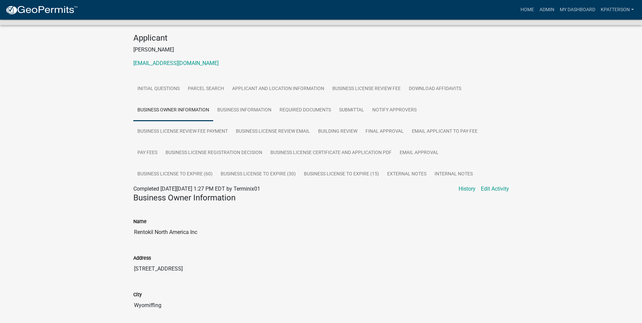
drag, startPoint x: 199, startPoint y: 233, endPoint x: 119, endPoint y: 237, distance: 80.3
click at [119, 237] on div "Business License & Occupational Tax Certificate 2025-11300 Amount Paid $840.00 …" at bounding box center [321, 221] width 642 height 523
drag, startPoint x: 119, startPoint y: 237, endPoint x: 169, endPoint y: 230, distance: 50.9
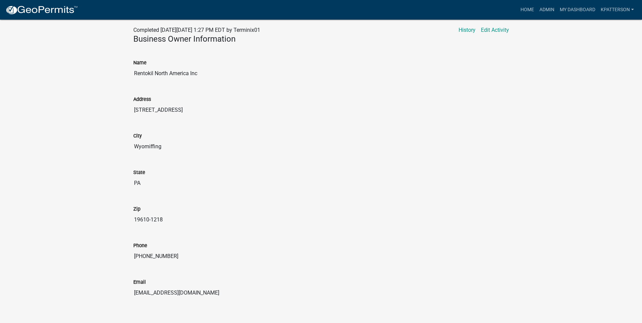
scroll to position [228, 0]
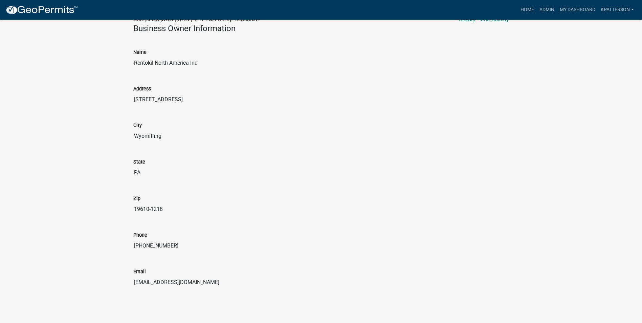
drag, startPoint x: 211, startPoint y: 282, endPoint x: 115, endPoint y: 293, distance: 96.4
click at [115, 293] on div "Business License & Occupational Tax Certificate 2025-11300 Amount Paid $840.00 …" at bounding box center [321, 52] width 642 height 523
drag, startPoint x: 115, startPoint y: 293, endPoint x: 171, endPoint y: 281, distance: 56.4
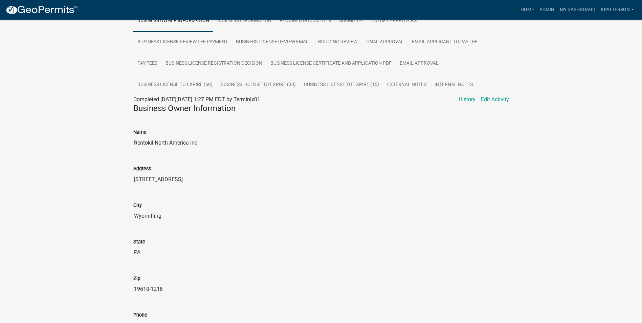
scroll to position [127, 0]
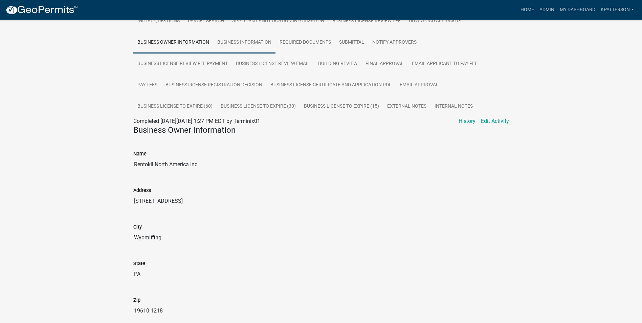
click at [249, 44] on link "Business Information" at bounding box center [244, 43] width 62 height 22
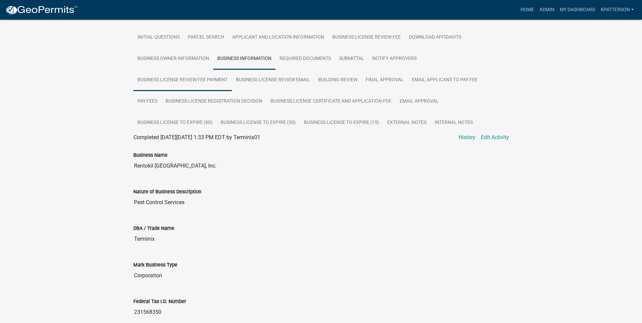
scroll to position [23, 0]
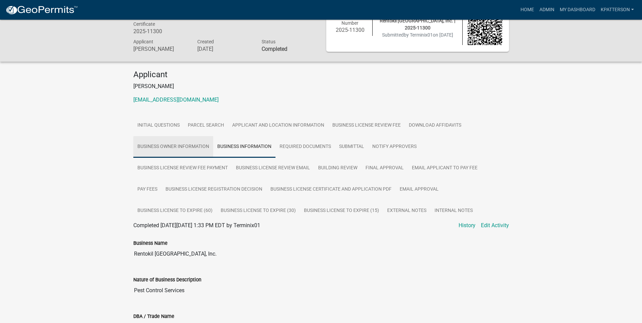
click at [174, 147] on link "Business Owner Information" at bounding box center [173, 147] width 80 height 22
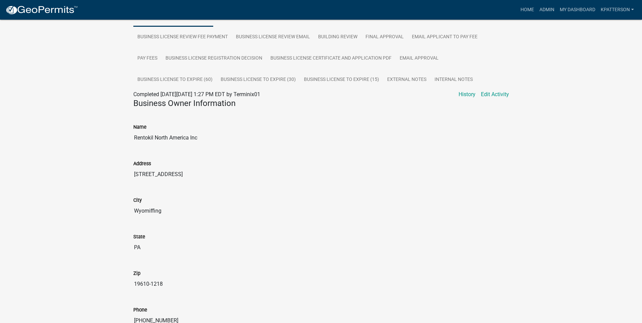
scroll to position [93, 0]
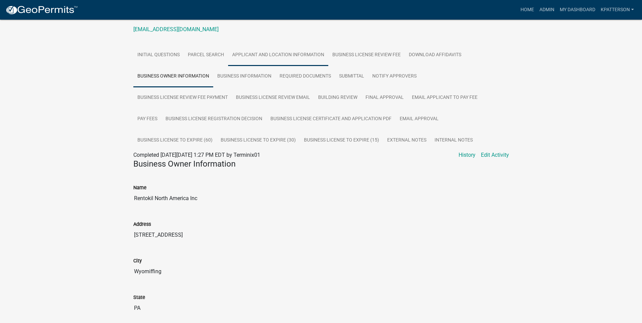
click at [270, 59] on link "Applicant and Location Information" at bounding box center [278, 55] width 100 height 22
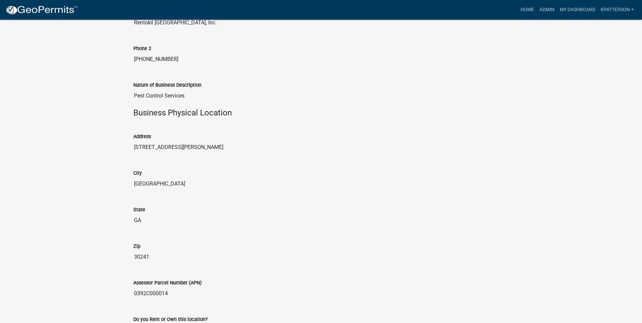
scroll to position [634, 0]
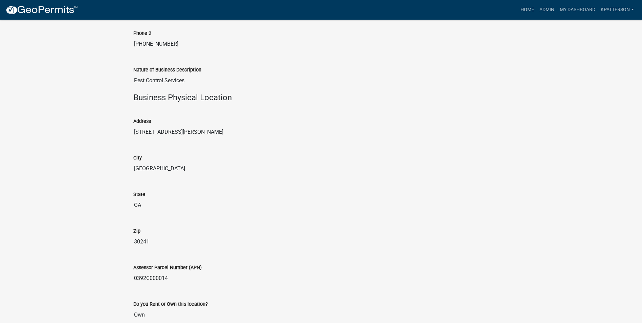
drag, startPoint x: 142, startPoint y: 132, endPoint x: 133, endPoint y: 134, distance: 9.3
click at [133, 134] on input "[STREET_ADDRESS][PERSON_NAME]" at bounding box center [321, 132] width 376 height 14
click at [149, 133] on input "[STREET_ADDRESS][PERSON_NAME]" at bounding box center [321, 132] width 376 height 14
drag, startPoint x: 144, startPoint y: 130, endPoint x: 178, endPoint y: 129, distance: 33.5
click at [178, 129] on input "[STREET_ADDRESS][PERSON_NAME]" at bounding box center [321, 132] width 376 height 14
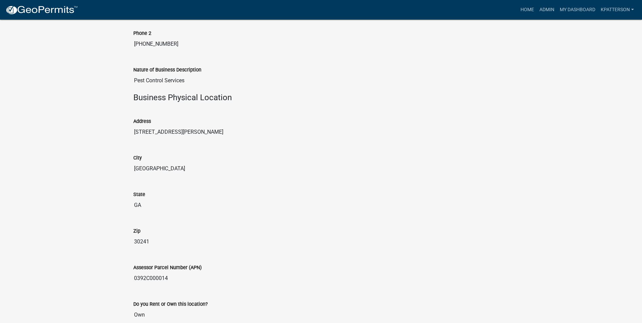
drag, startPoint x: 178, startPoint y: 129, endPoint x: 159, endPoint y: 134, distance: 18.8
click at [194, 84] on input "Pest Control Services" at bounding box center [321, 81] width 376 height 14
drag, startPoint x: 191, startPoint y: 80, endPoint x: 130, endPoint y: 83, distance: 61.3
click at [130, 83] on div "Nature of Business Description Pest Control Services" at bounding box center [321, 74] width 386 height 37
drag, startPoint x: 130, startPoint y: 83, endPoint x: 160, endPoint y: 80, distance: 30.2
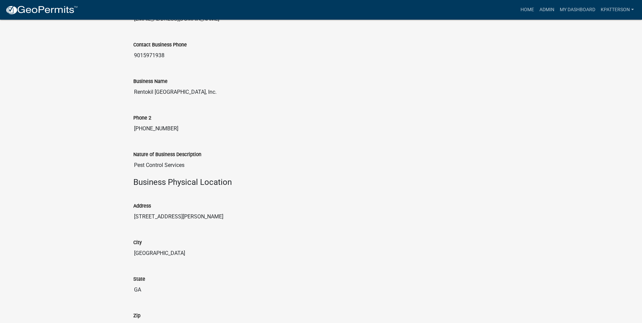
scroll to position [533, 0]
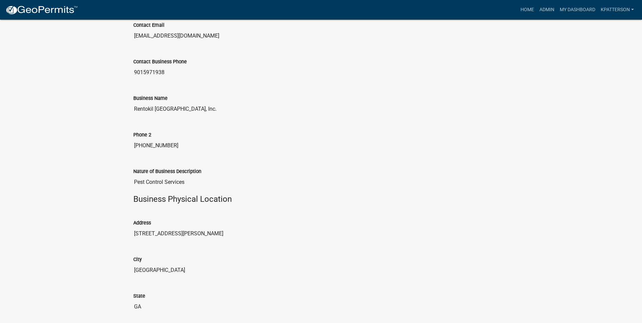
drag, startPoint x: 166, startPoint y: 72, endPoint x: 128, endPoint y: 81, distance: 39.6
click at [128, 81] on div "Contact Business Phone [PHONE_NUMBER]" at bounding box center [321, 66] width 386 height 37
drag, startPoint x: 128, startPoint y: 81, endPoint x: 160, endPoint y: 73, distance: 33.1
click at [172, 150] on input "[PHONE_NUMBER]" at bounding box center [321, 146] width 376 height 14
drag, startPoint x: 171, startPoint y: 145, endPoint x: 129, endPoint y: 150, distance: 41.9
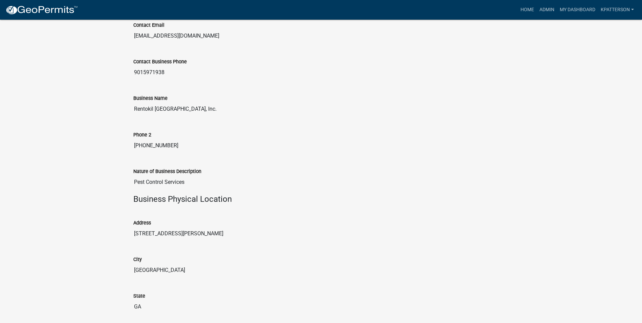
click at [129, 150] on div "Phone [PHONE_NUMBER]" at bounding box center [321, 139] width 386 height 37
drag, startPoint x: 129, startPoint y: 150, endPoint x: 158, endPoint y: 145, distance: 29.0
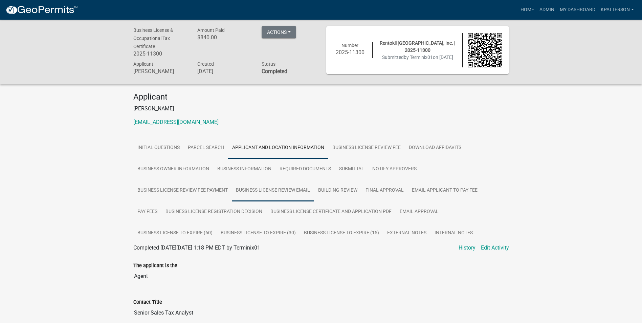
scroll to position [0, 0]
click at [229, 169] on link "Business Information" at bounding box center [244, 170] width 62 height 22
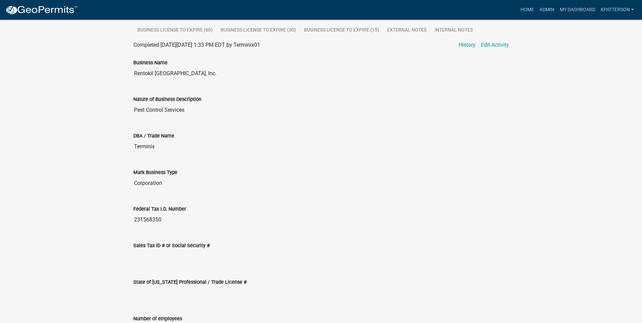
scroll to position [293, 0]
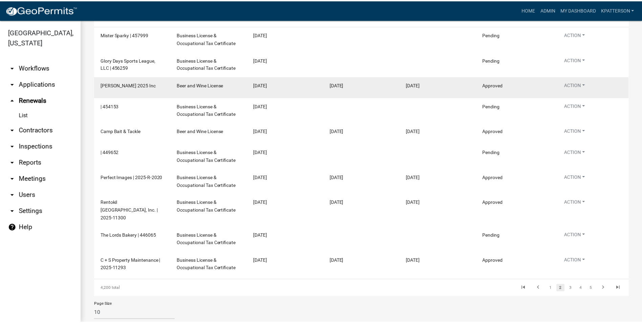
scroll to position [110, 0]
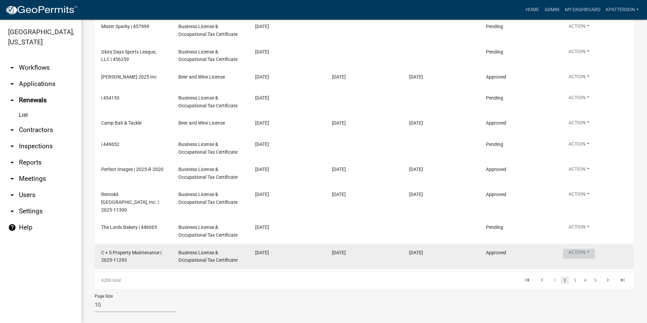
click at [582, 58] on button "Action" at bounding box center [579, 53] width 32 height 10
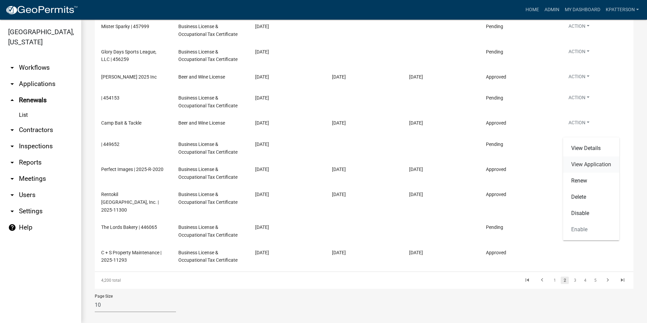
click at [582, 163] on link "View Application" at bounding box center [591, 164] width 56 height 16
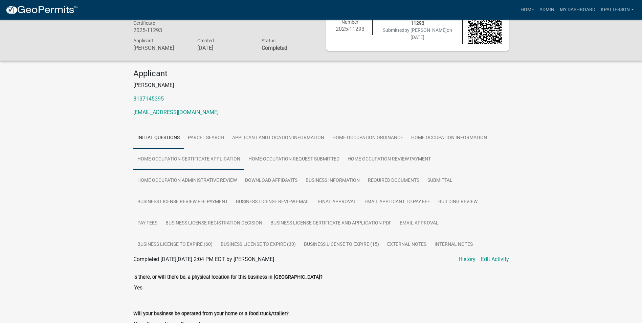
scroll to position [34, 0]
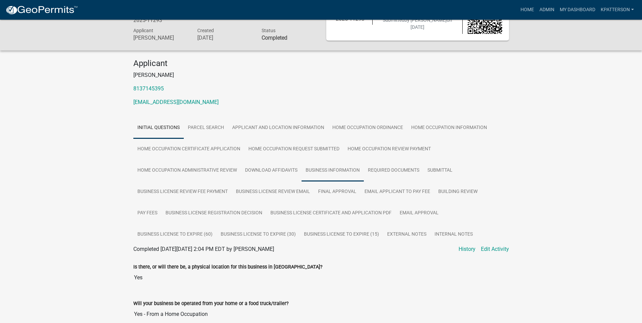
click at [313, 172] on link "Business Information" at bounding box center [332, 171] width 62 height 22
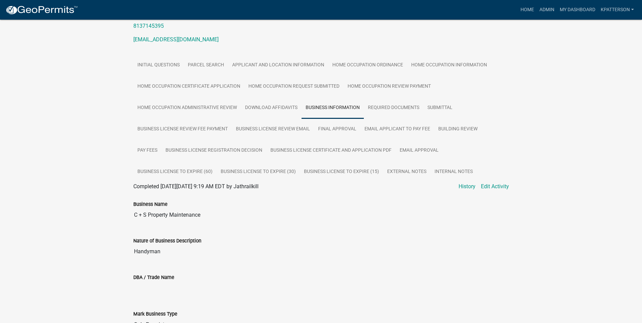
scroll to position [101, 0]
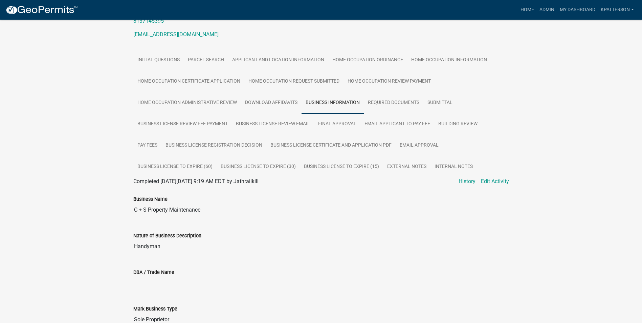
drag, startPoint x: 203, startPoint y: 208, endPoint x: 109, endPoint y: 214, distance: 94.6
click at [109, 214] on div "Business License & Occupational Tax Certificate 2025-11293 Amount Paid $202.50 …" at bounding box center [321, 229] width 642 height 623
drag, startPoint x: 109, startPoint y: 214, endPoint x: 178, endPoint y: 206, distance: 69.1
click at [273, 64] on link "Applicant and Location Information" at bounding box center [278, 60] width 100 height 22
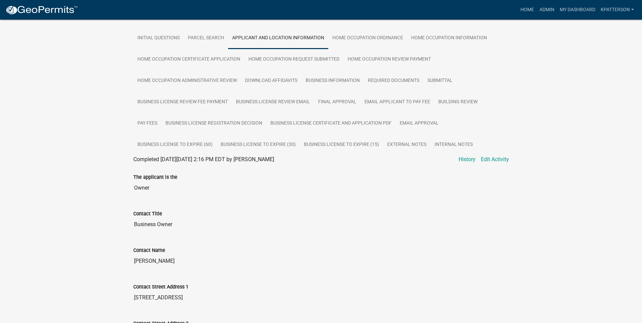
scroll to position [135, 0]
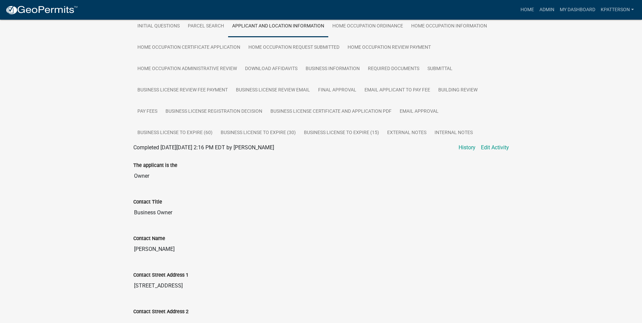
drag, startPoint x: 162, startPoint y: 248, endPoint x: 123, endPoint y: 253, distance: 40.0
drag, startPoint x: 123, startPoint y: 253, endPoint x: 155, endPoint y: 248, distance: 32.5
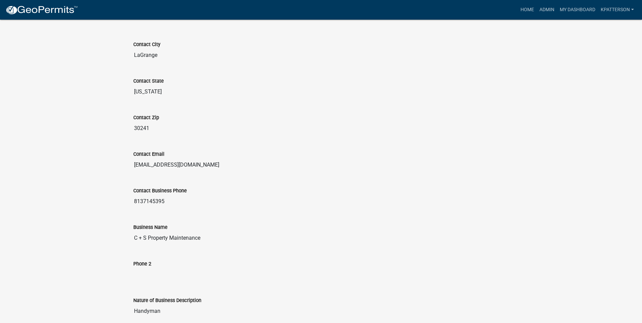
scroll to position [440, 0]
drag, startPoint x: 197, startPoint y: 164, endPoint x: 132, endPoint y: 175, distance: 65.5
click at [132, 175] on div "Contact Email [EMAIL_ADDRESS][DOMAIN_NAME]" at bounding box center [321, 157] width 386 height 37
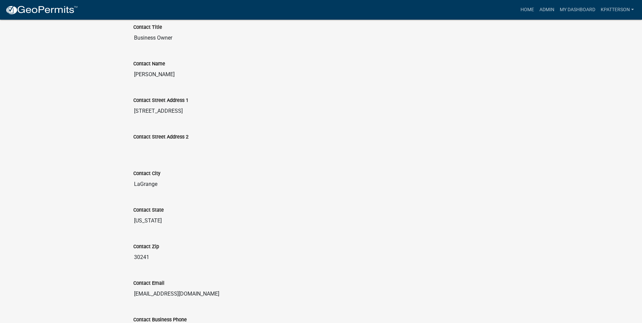
scroll to position [271, 0]
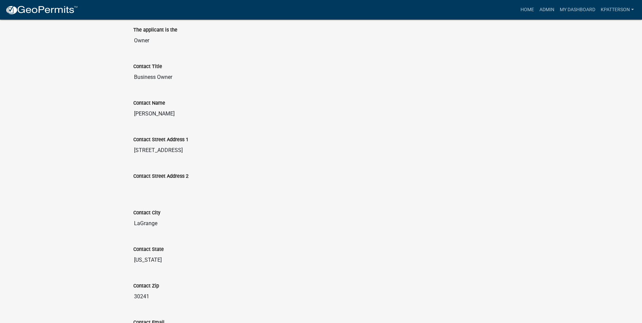
click at [415, 203] on div "Contact City LaGrange" at bounding box center [321, 214] width 376 height 31
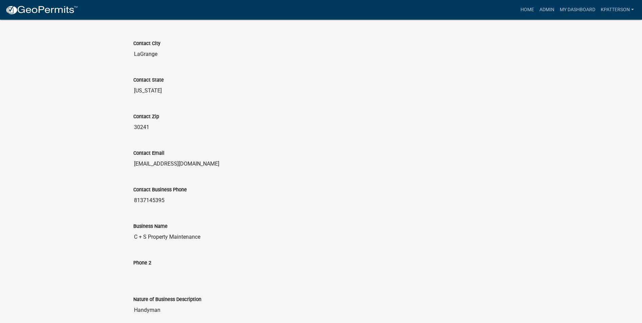
scroll to position [474, 0]
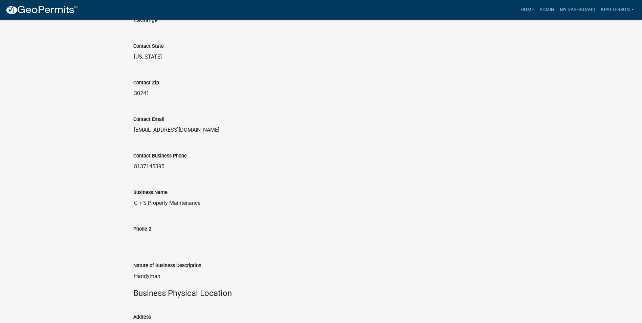
drag, startPoint x: 159, startPoint y: 275, endPoint x: 120, endPoint y: 280, distance: 39.5
click at [120, 280] on div "Business License & Occupational Tax Certificate 2025-11293 Amount Paid $202.50 …" at bounding box center [321, 198] width 642 height 1304
drag, startPoint x: 120, startPoint y: 280, endPoint x: 145, endPoint y: 276, distance: 25.0
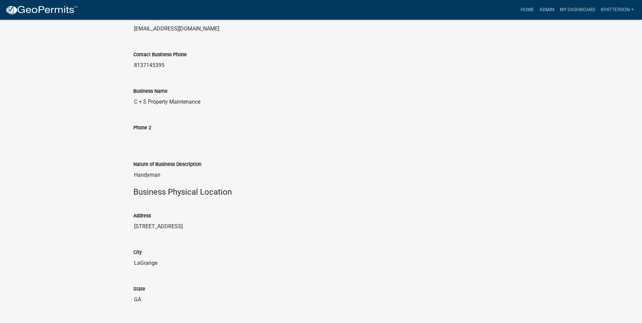
scroll to position [575, 0]
drag, startPoint x: 165, startPoint y: 65, endPoint x: 125, endPoint y: 70, distance: 40.6
click at [125, 70] on div "Business License & Occupational Tax Certificate 2025-11293 Amount Paid $202.50 …" at bounding box center [321, 96] width 642 height 1304
drag, startPoint x: 125, startPoint y: 70, endPoint x: 154, endPoint y: 65, distance: 29.7
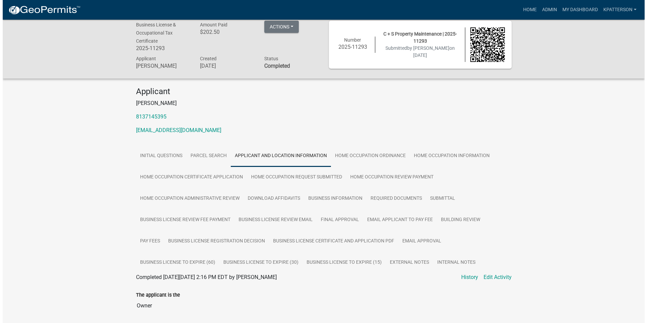
scroll to position [0, 0]
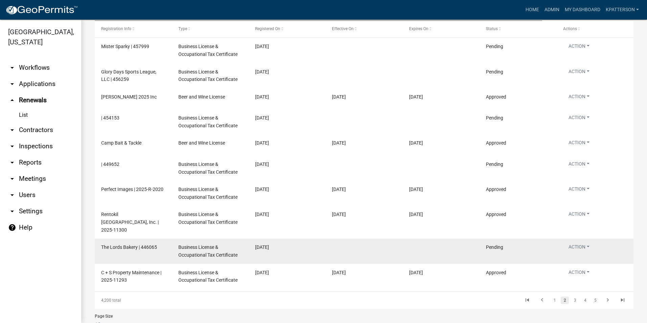
scroll to position [101, 0]
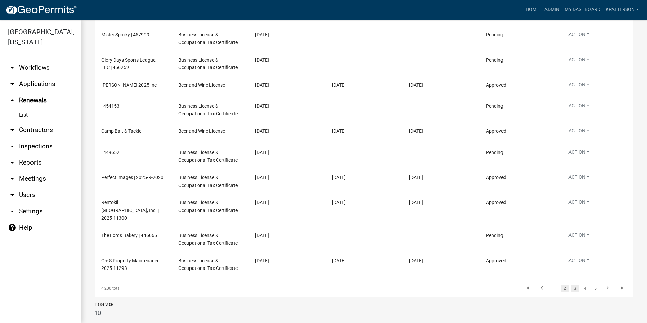
click at [571, 285] on link "3" at bounding box center [575, 288] width 8 height 7
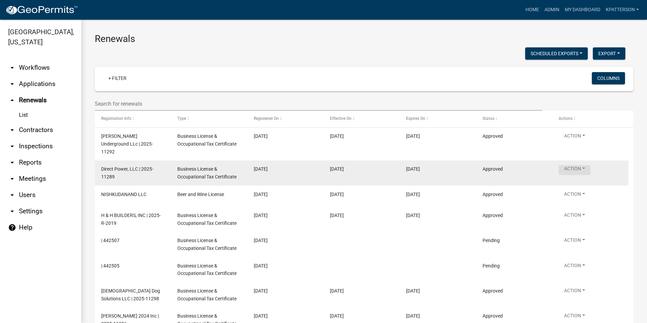
click at [576, 165] on button "Action" at bounding box center [575, 170] width 32 height 10
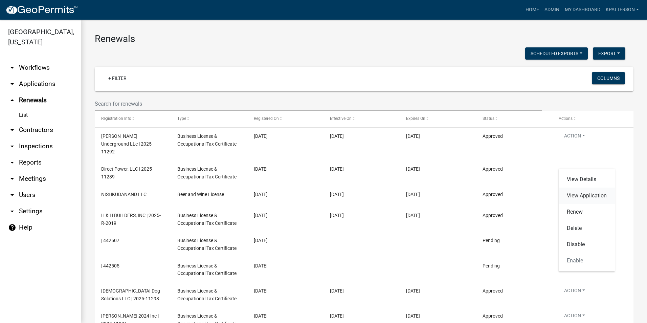
click at [583, 193] on link "View Application" at bounding box center [587, 195] width 56 height 16
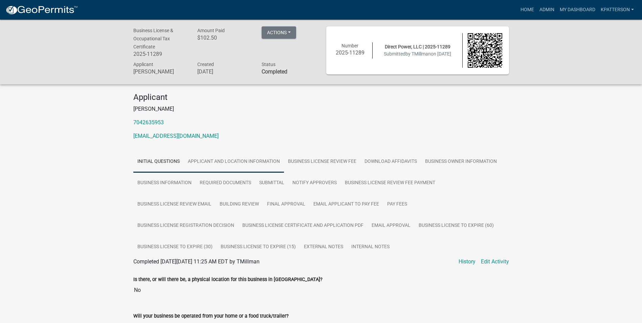
click at [247, 168] on link "Applicant and Location Information" at bounding box center [234, 162] width 100 height 22
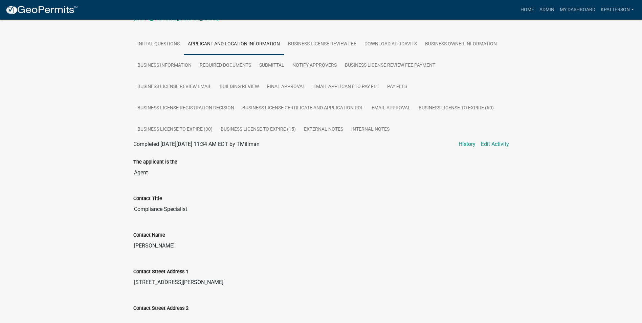
scroll to position [101, 0]
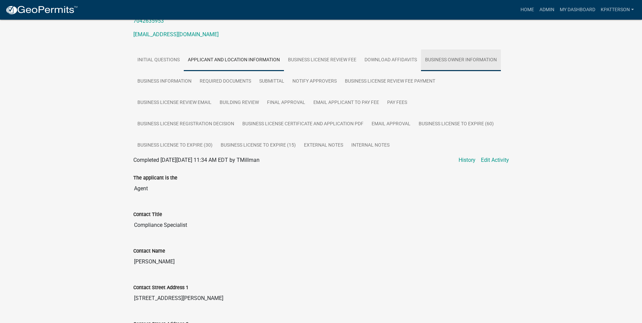
click at [448, 62] on link "Business Owner Information" at bounding box center [461, 60] width 80 height 22
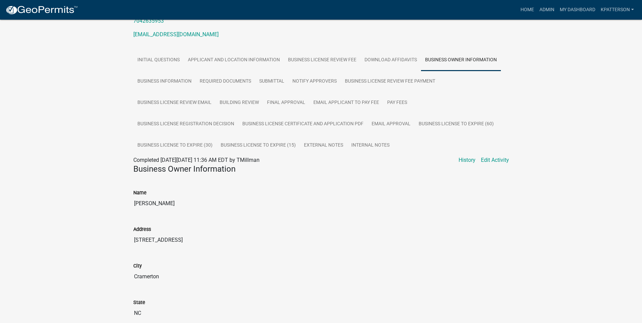
drag, startPoint x: 169, startPoint y: 203, endPoint x: 123, endPoint y: 208, distance: 45.7
click at [123, 208] on div "Business License & Occupational Tax Certificate 2025-11289 Amount Paid $102.50 …" at bounding box center [321, 186] width 642 height 537
drag, startPoint x: 123, startPoint y: 208, endPoint x: 158, endPoint y: 206, distance: 34.9
drag, startPoint x: 274, startPoint y: 239, endPoint x: 273, endPoint y: 231, distance: 7.8
click at [274, 239] on input "[STREET_ADDRESS]" at bounding box center [321, 240] width 376 height 14
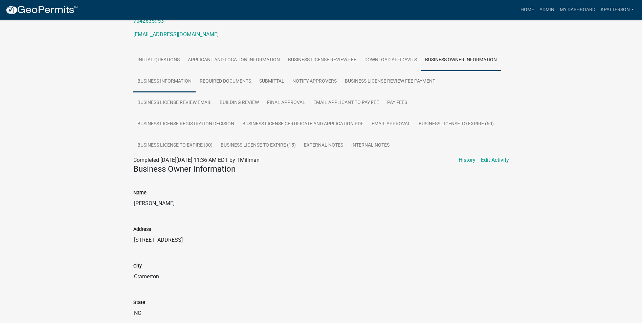
click at [162, 85] on link "Business Information" at bounding box center [164, 82] width 62 height 22
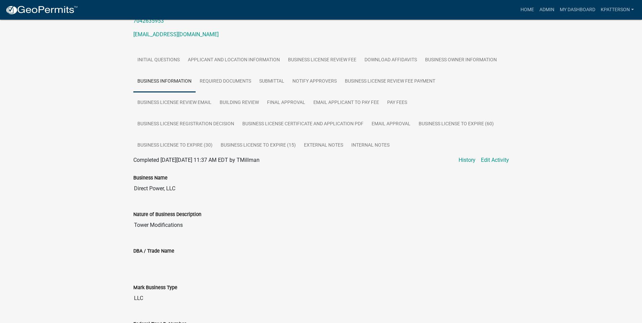
drag, startPoint x: 180, startPoint y: 188, endPoint x: 122, endPoint y: 197, distance: 58.5
click at [122, 197] on div "Business License & Occupational Tax Certificate 2025-11289 Amount Paid $102.50 …" at bounding box center [321, 219] width 642 height 602
drag, startPoint x: 122, startPoint y: 197, endPoint x: 167, endPoint y: 186, distance: 46.1
click at [471, 57] on link "Business Owner Information" at bounding box center [461, 60] width 80 height 22
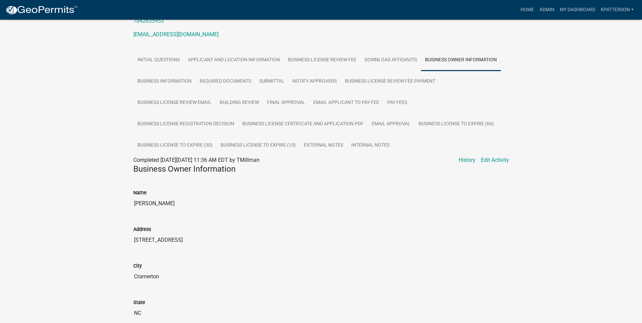
drag, startPoint x: 171, startPoint y: 204, endPoint x: 130, endPoint y: 208, distance: 40.8
click at [130, 208] on div "Name [PERSON_NAME]" at bounding box center [321, 197] width 386 height 37
drag, startPoint x: 130, startPoint y: 208, endPoint x: 161, endPoint y: 201, distance: 32.3
click at [183, 80] on link "Business Information" at bounding box center [164, 82] width 62 height 22
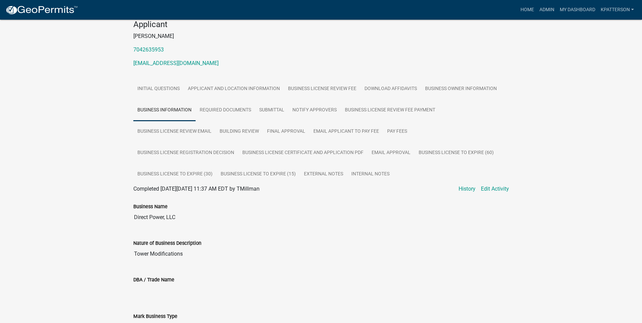
scroll to position [34, 0]
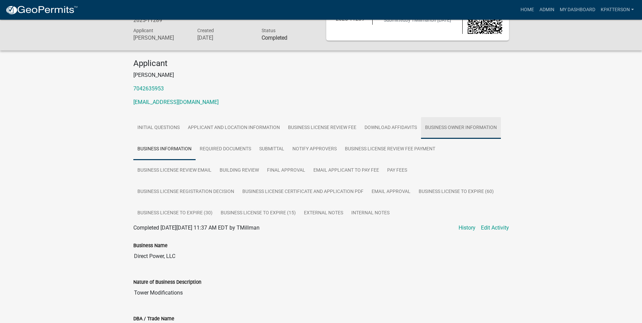
click at [447, 123] on link "Business Owner Information" at bounding box center [461, 128] width 80 height 22
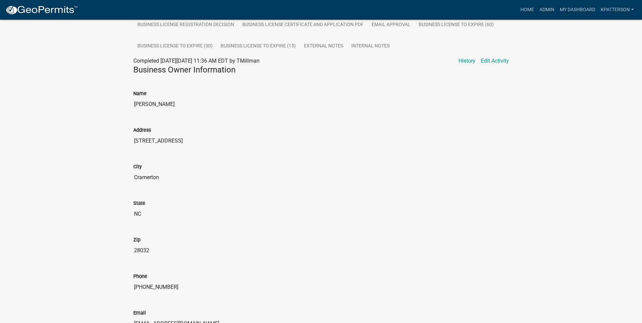
scroll to position [242, 0]
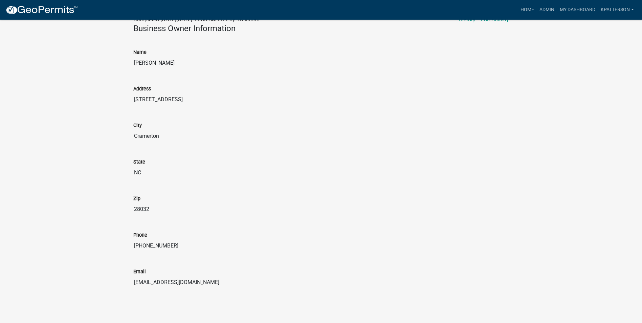
drag, startPoint x: 193, startPoint y: 282, endPoint x: 126, endPoint y: 287, distance: 67.8
click at [126, 287] on div "Business License & Occupational Tax Certificate 2025-11289 Amount Paid $102.50 …" at bounding box center [321, 46] width 642 height 537
drag, startPoint x: 126, startPoint y: 287, endPoint x: 187, endPoint y: 283, distance: 61.7
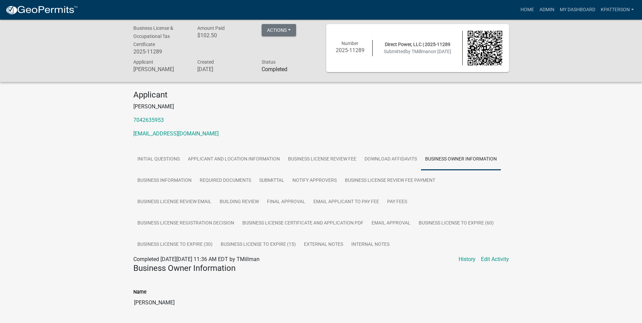
scroll to position [0, 0]
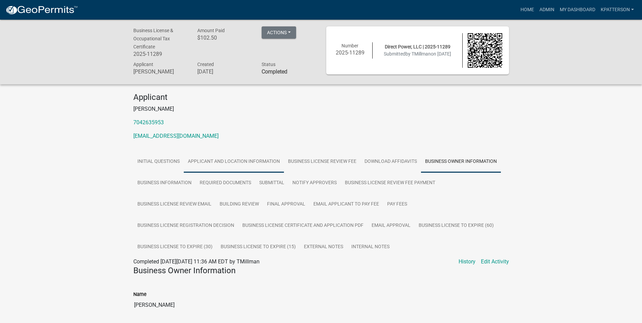
click at [255, 161] on link "Applicant and Location Information" at bounding box center [234, 162] width 100 height 22
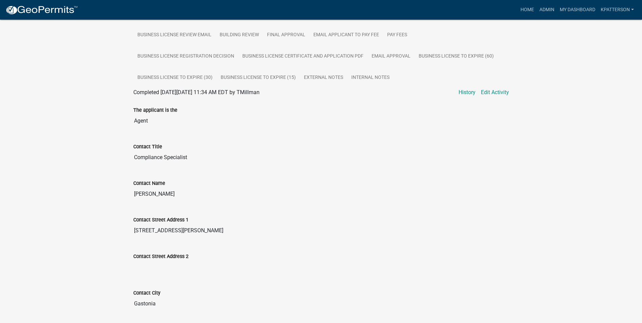
scroll to position [34, 0]
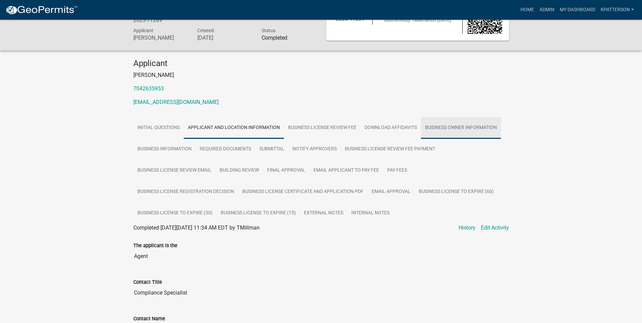
drag, startPoint x: 438, startPoint y: 133, endPoint x: 416, endPoint y: 137, distance: 22.3
click at [438, 133] on link "Business Owner Information" at bounding box center [461, 128] width 80 height 22
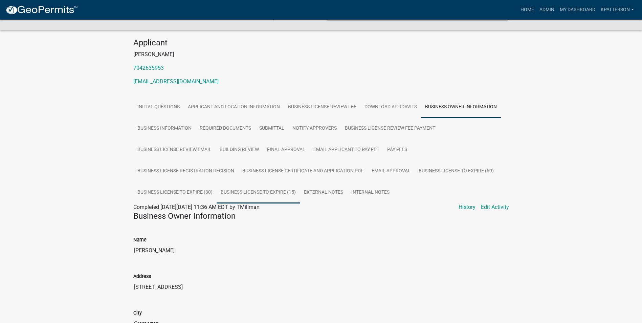
scroll to position [39, 0]
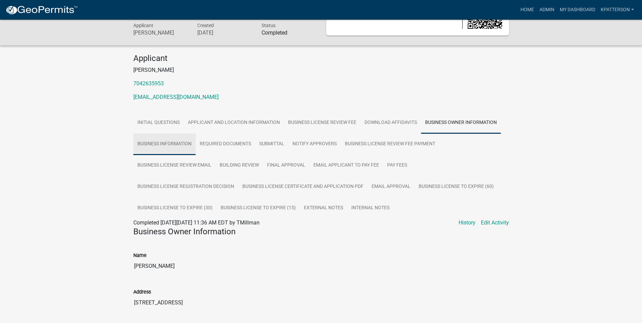
click at [187, 142] on link "Business Information" at bounding box center [164, 144] width 62 height 22
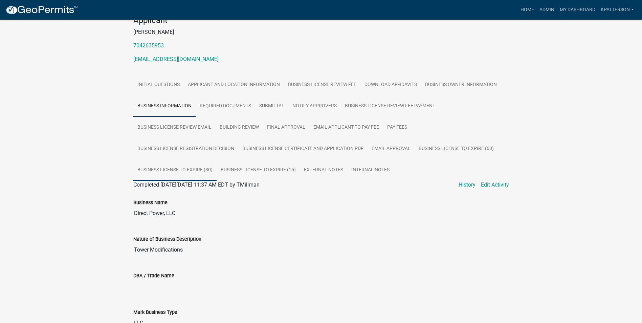
scroll to position [70, 0]
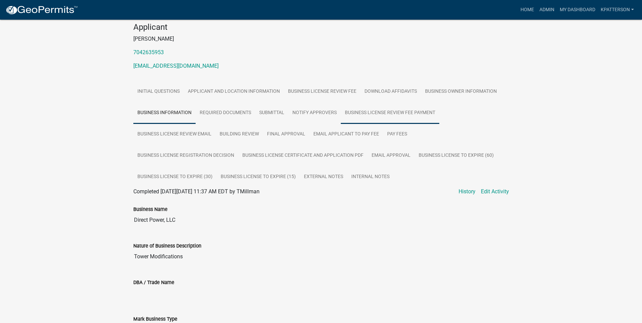
click at [393, 108] on link "Business License Review Fee Payment" at bounding box center [390, 113] width 98 height 22
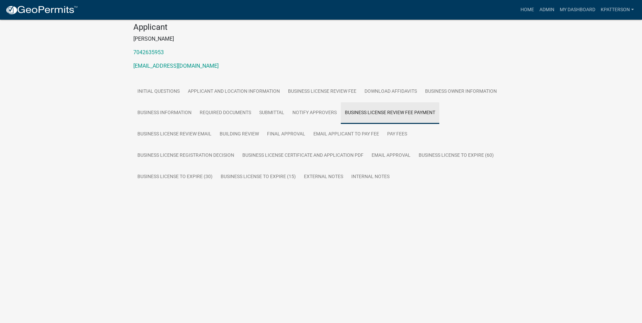
scroll to position [36, 0]
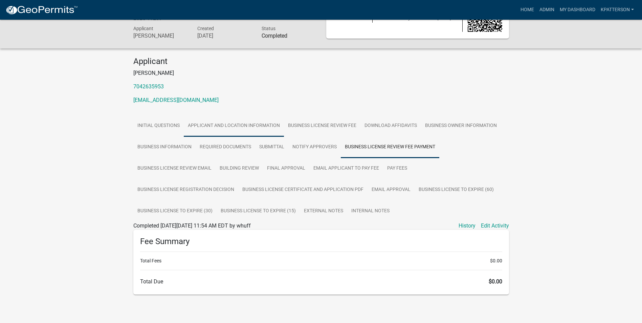
click at [222, 126] on link "Applicant and Location Information" at bounding box center [234, 126] width 100 height 22
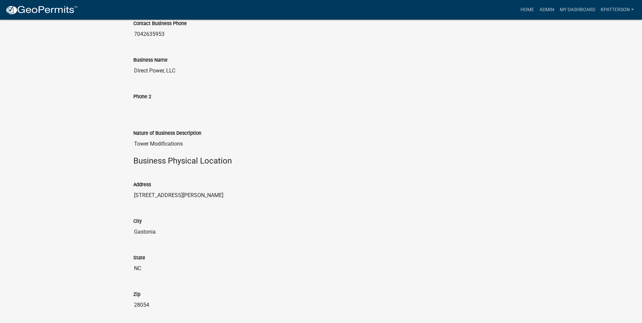
scroll to position [582, 0]
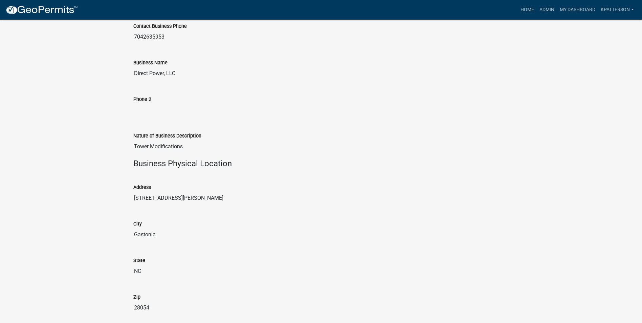
drag, startPoint x: 146, startPoint y: 197, endPoint x: 130, endPoint y: 198, distance: 16.3
click at [130, 198] on div "Address [STREET_ADDRESS]" at bounding box center [321, 192] width 386 height 37
drag, startPoint x: 130, startPoint y: 198, endPoint x: 143, endPoint y: 197, distance: 12.9
drag, startPoint x: 148, startPoint y: 198, endPoint x: 184, endPoint y: 199, distance: 35.9
click at [184, 199] on input "[STREET_ADDRESS][PERSON_NAME]" at bounding box center [321, 198] width 376 height 14
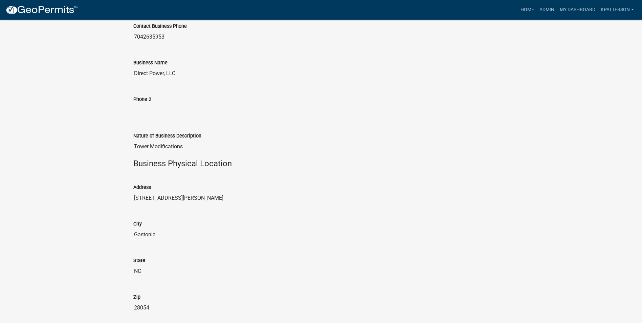
drag, startPoint x: 184, startPoint y: 199, endPoint x: 163, endPoint y: 197, distance: 21.4
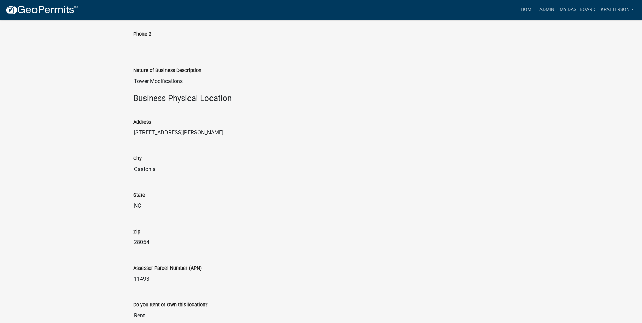
scroll to position [650, 0]
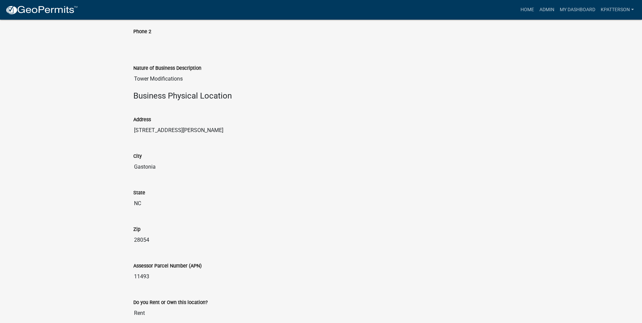
drag, startPoint x: 161, startPoint y: 166, endPoint x: 128, endPoint y: 170, distance: 33.7
click at [128, 170] on div "Business License & Occupational Tax Certificate 2025-11289 Amount Paid $102.50 …" at bounding box center [321, 11] width 642 height 1283
drag, startPoint x: 128, startPoint y: 170, endPoint x: 152, endPoint y: 166, distance: 24.6
drag, startPoint x: 188, startPoint y: 79, endPoint x: 121, endPoint y: 84, distance: 67.9
click at [121, 84] on div "Business License & Occupational Tax Certificate 2025-11289 Amount Paid $102.50 …" at bounding box center [321, 11] width 642 height 1283
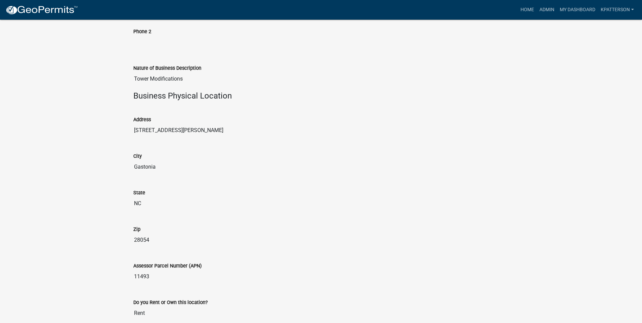
drag, startPoint x: 121, startPoint y: 84, endPoint x: 163, endPoint y: 79, distance: 42.3
